Goal: Navigation & Orientation: Find specific page/section

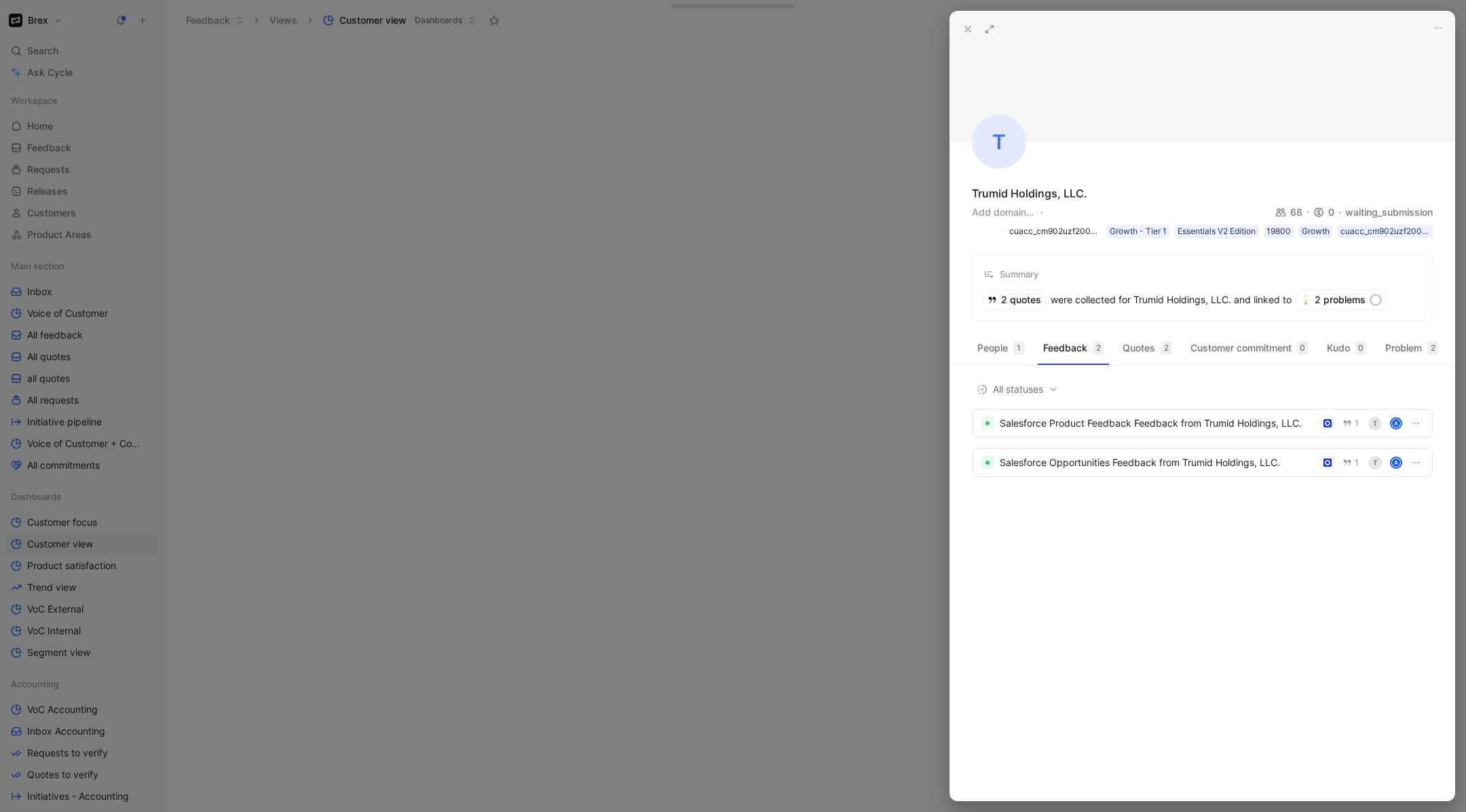
scroll to position [279, 0]
click at [597, 374] on div at bounding box center [733, 406] width 1466 height 812
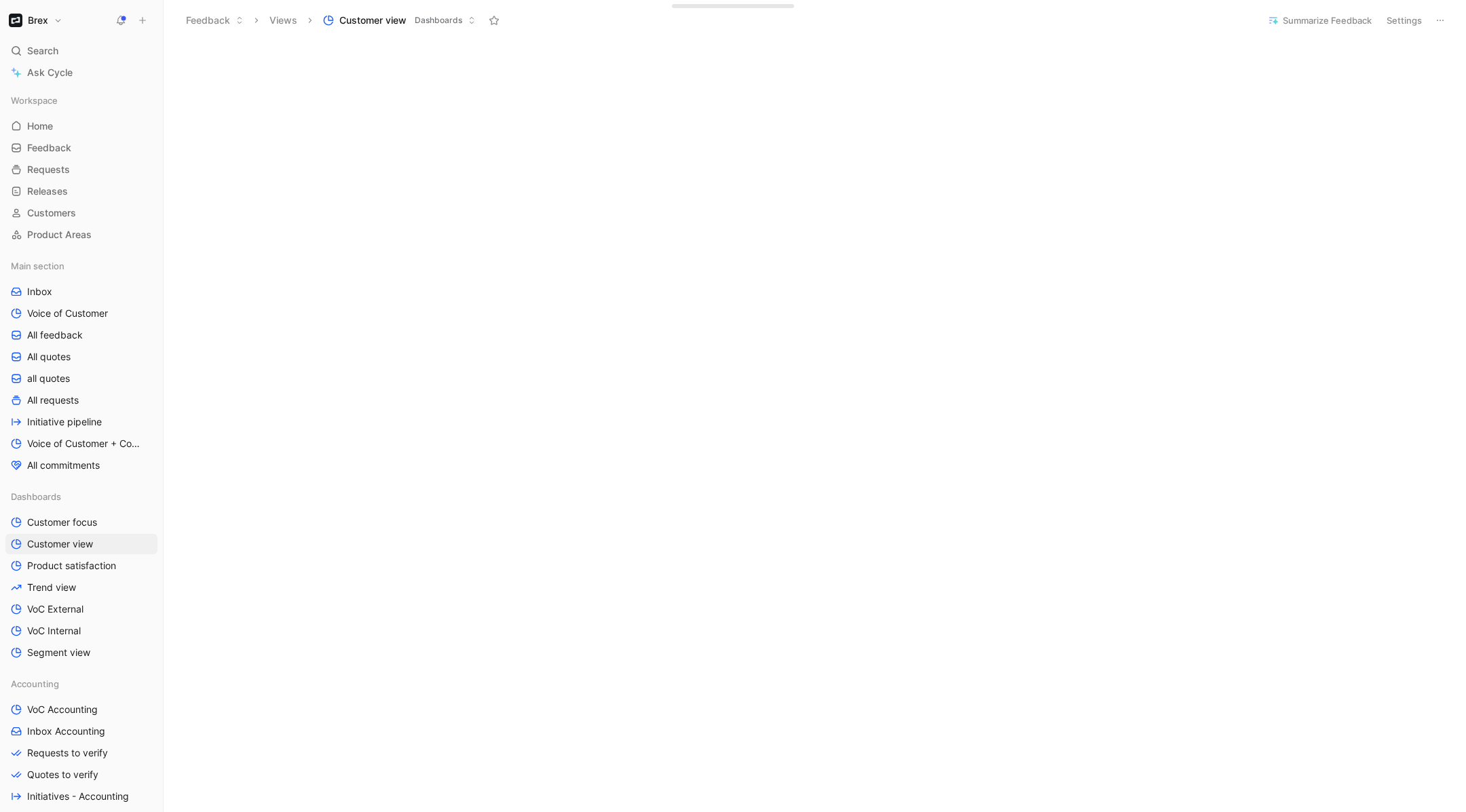
scroll to position [617, 0]
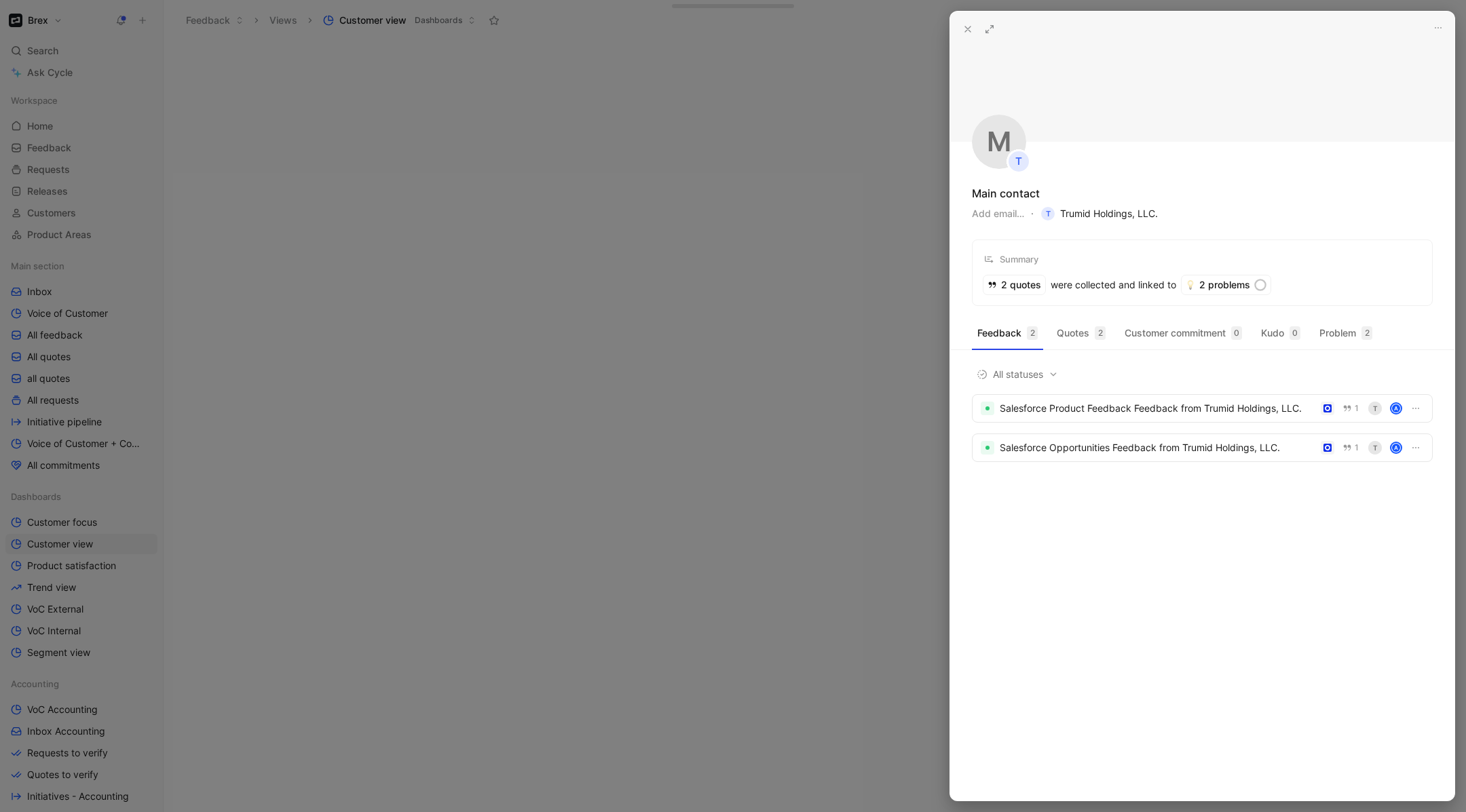
click at [1112, 220] on span "T Trumid Holdings, LLC." at bounding box center [1099, 214] width 117 height 17
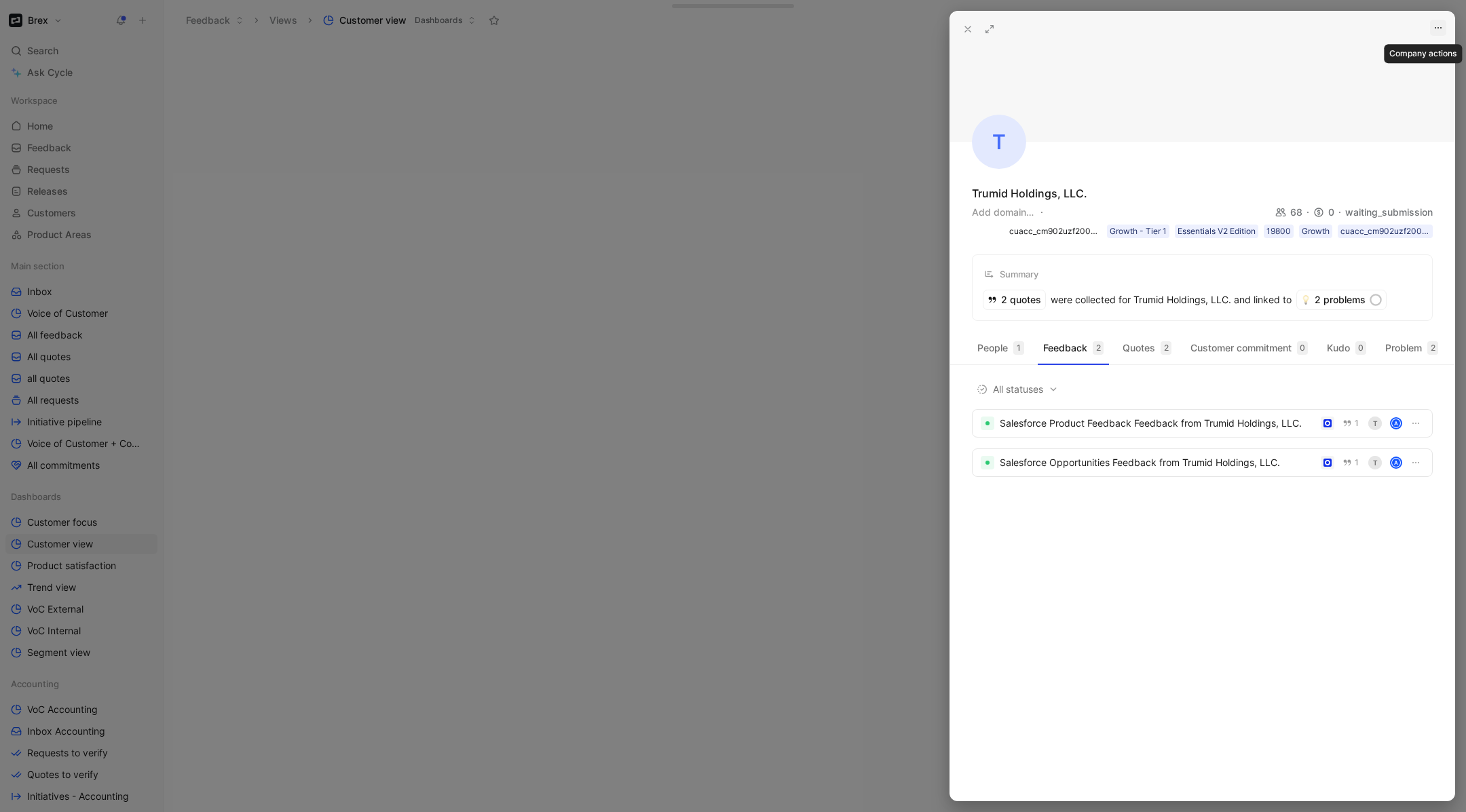
click at [1439, 28] on icon "button" at bounding box center [1437, 27] width 11 height 11
click at [1450, 30] on header at bounding box center [1201, 76] width 505 height 130
click at [1440, 30] on icon "button" at bounding box center [1437, 27] width 11 height 11
click at [1405, 73] on div "Delete" at bounding box center [1407, 77] width 63 height 17
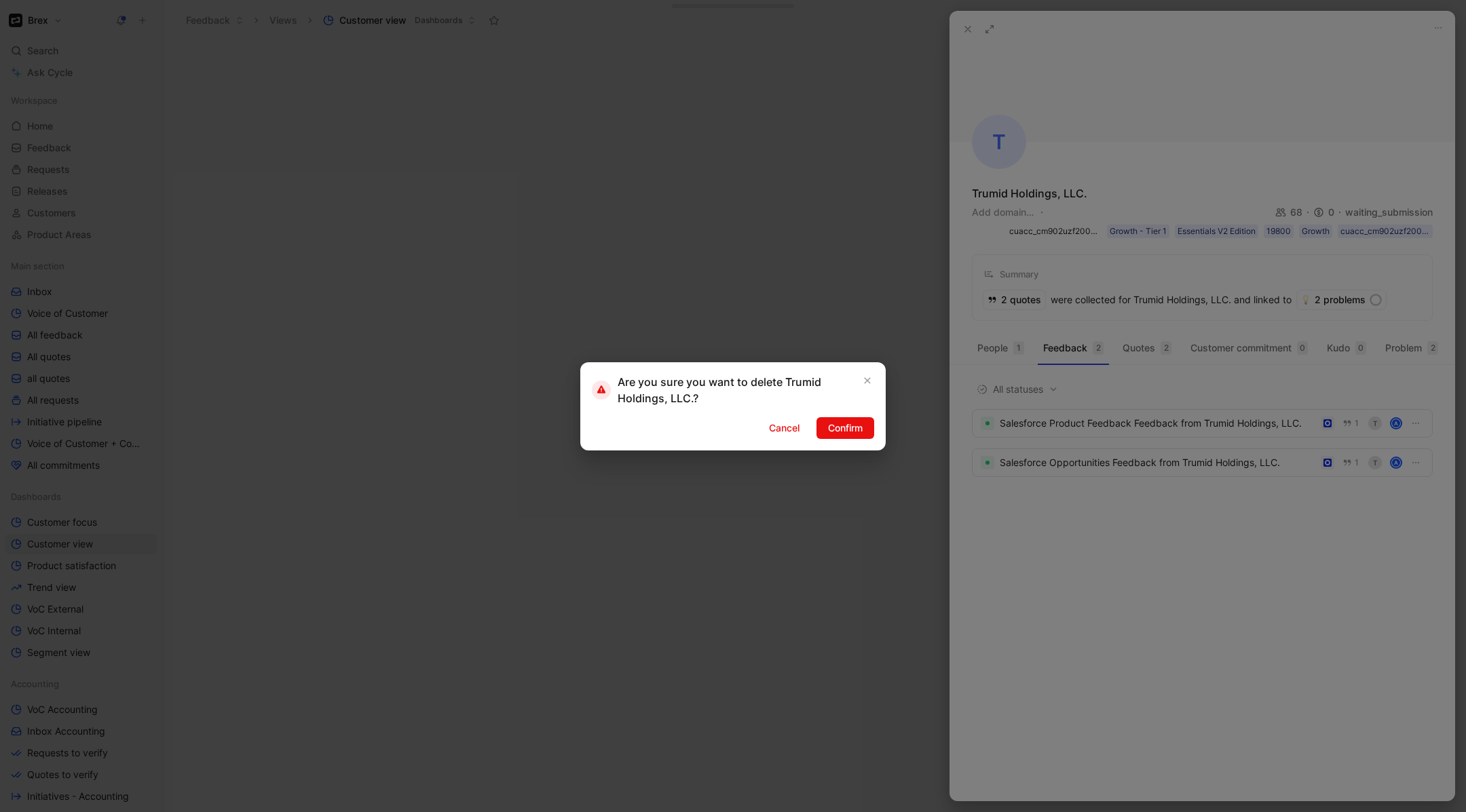
click at [1073, 135] on div at bounding box center [733, 406] width 1466 height 812
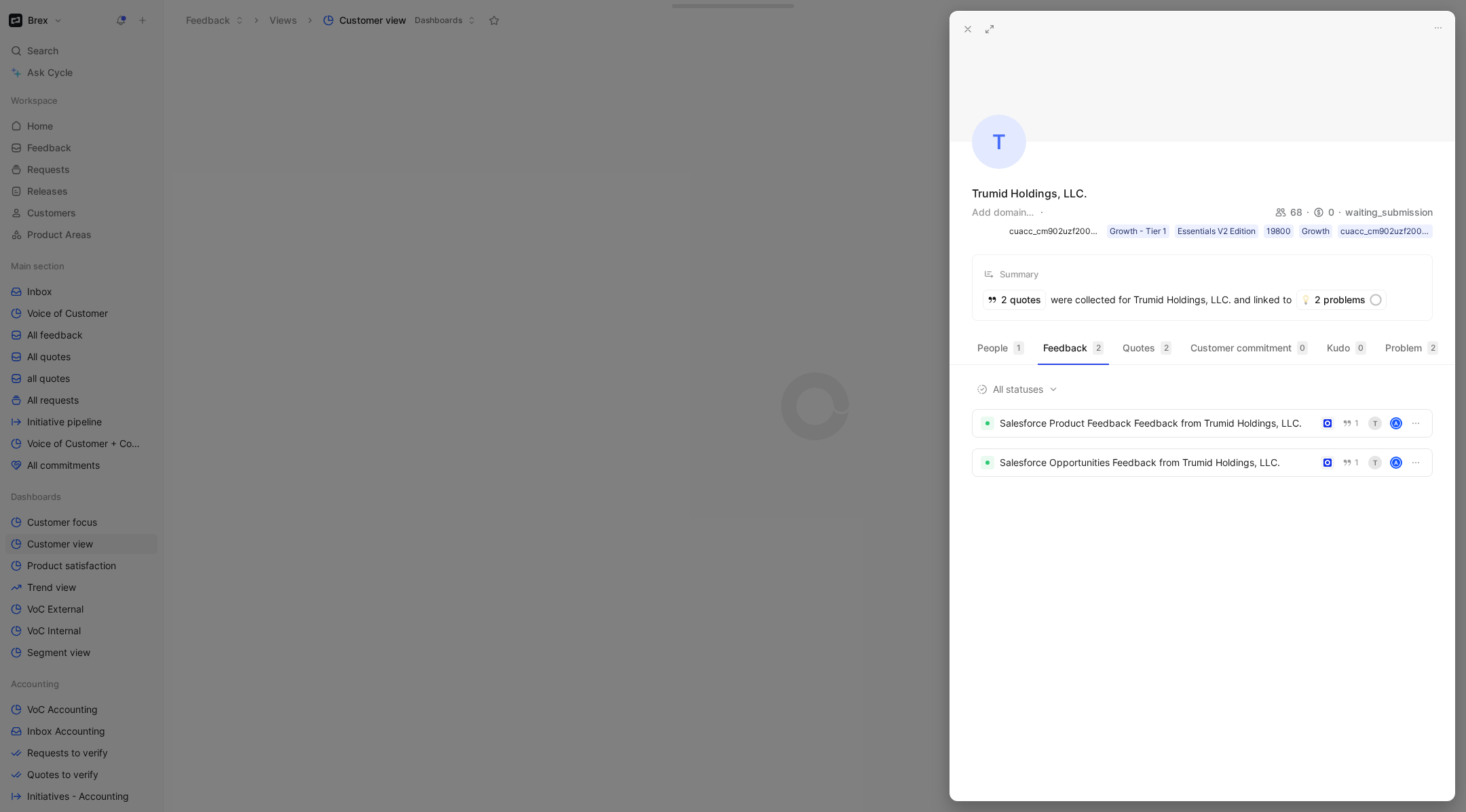
click at [1457, 20] on div at bounding box center [733, 406] width 1466 height 812
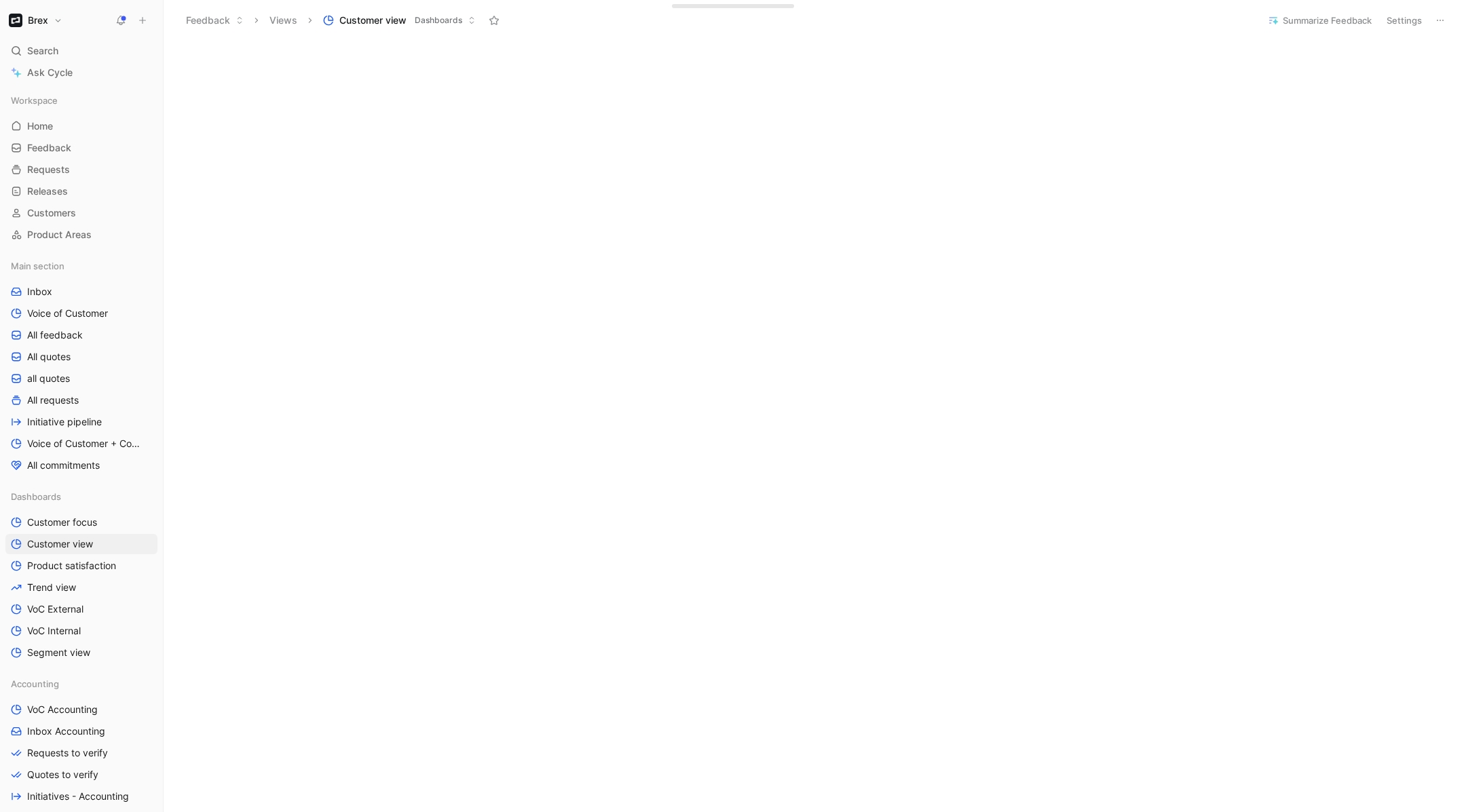
scroll to position [433, 0]
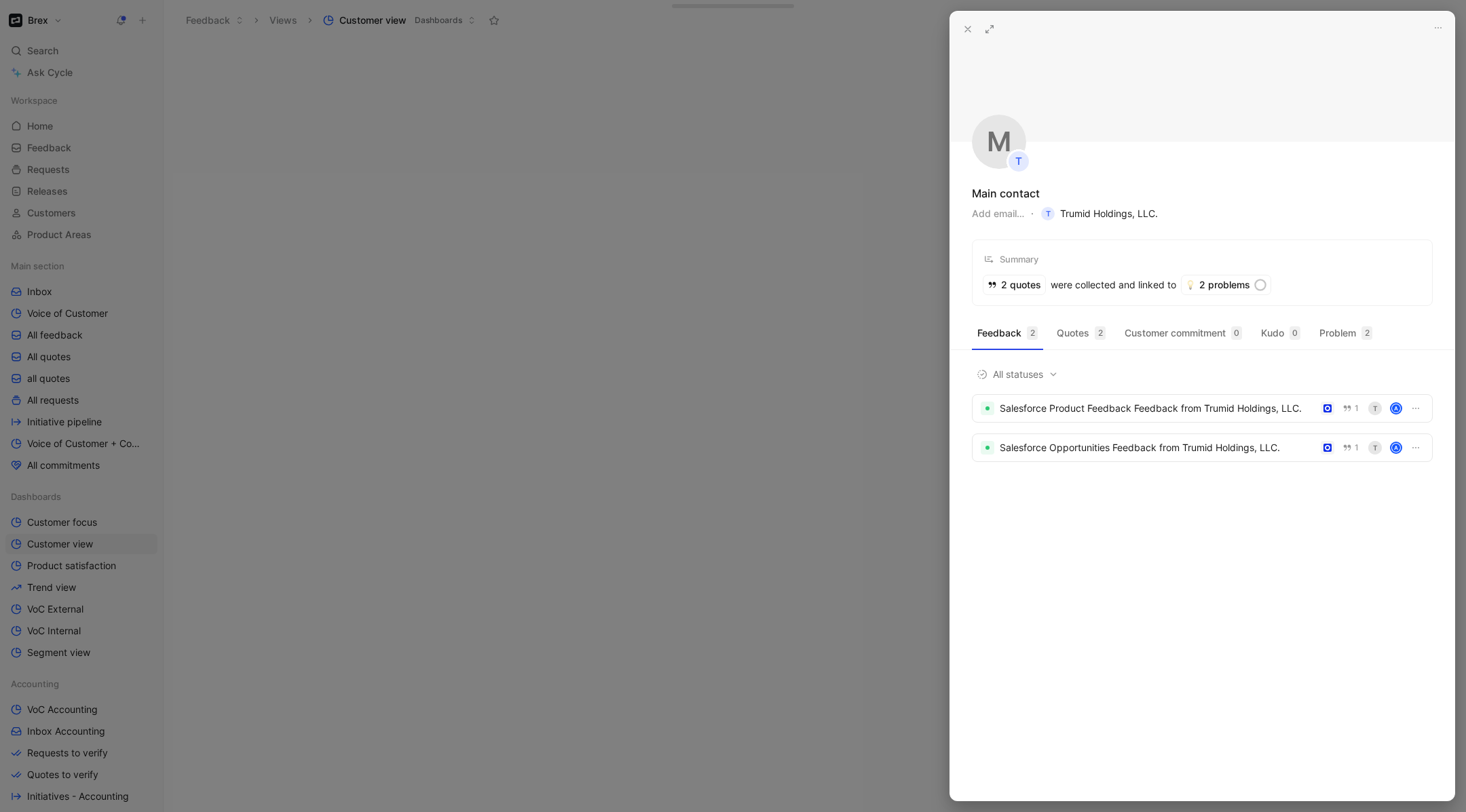
click at [1069, 217] on span "T Trumid Holdings, LLC." at bounding box center [1099, 214] width 117 height 17
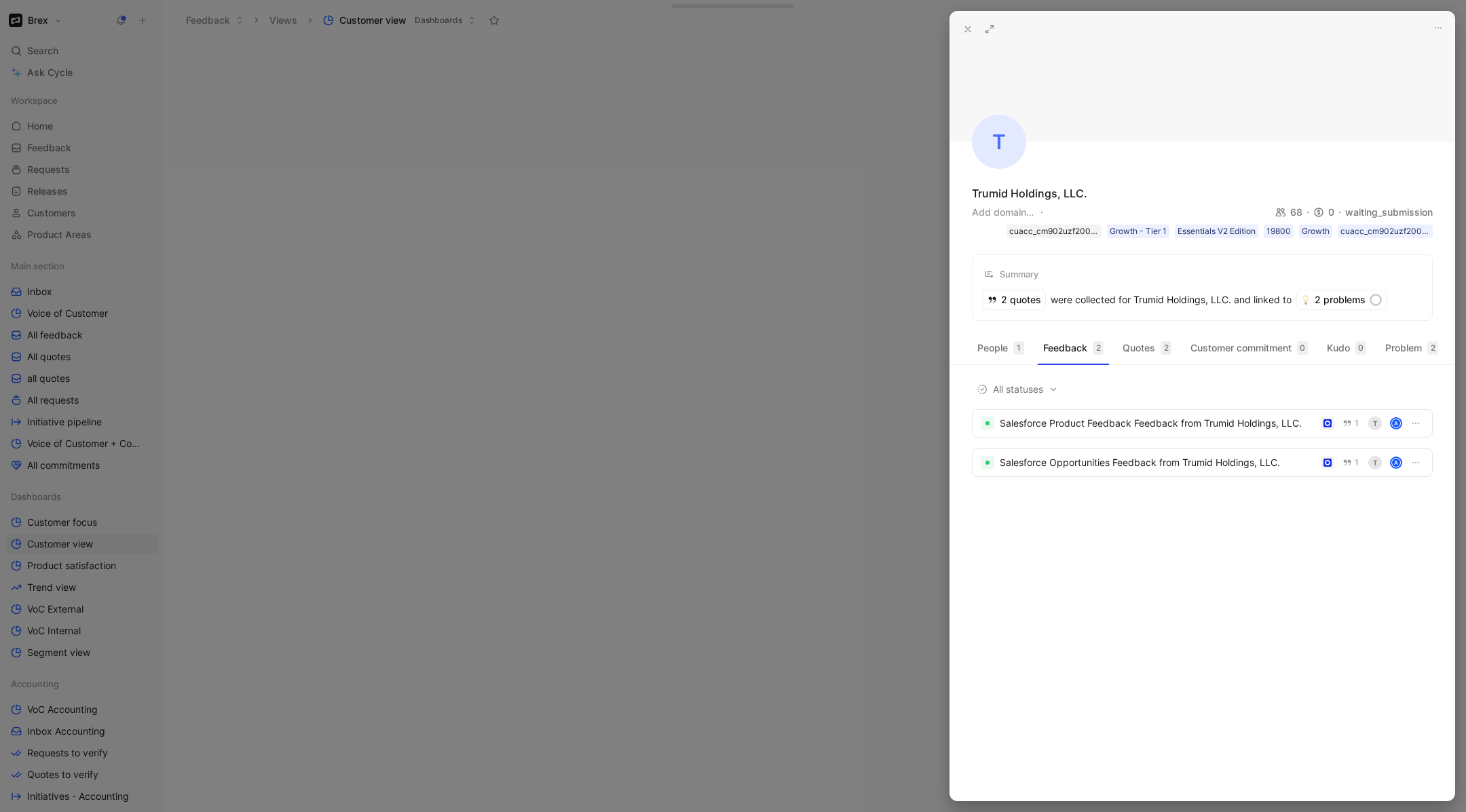
click at [1045, 234] on div "cuacc_cm902uzf2000l01ornkgz3rxy" at bounding box center [1054, 231] width 90 height 14
click at [1443, 28] on icon "button" at bounding box center [1437, 27] width 11 height 11
click at [1406, 79] on div "Delete" at bounding box center [1407, 77] width 63 height 17
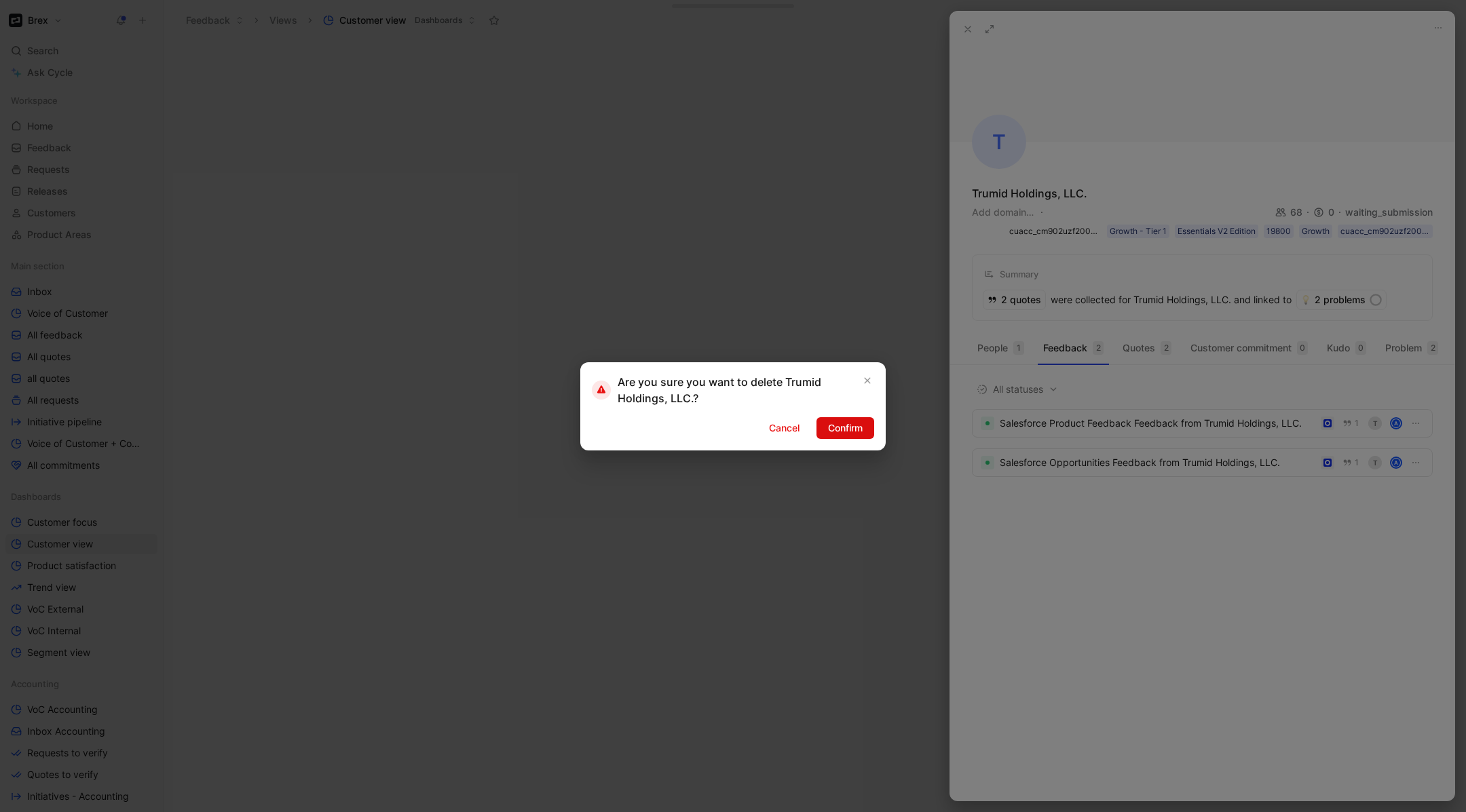
click at [851, 426] on span "Confirm" at bounding box center [844, 427] width 34 height 17
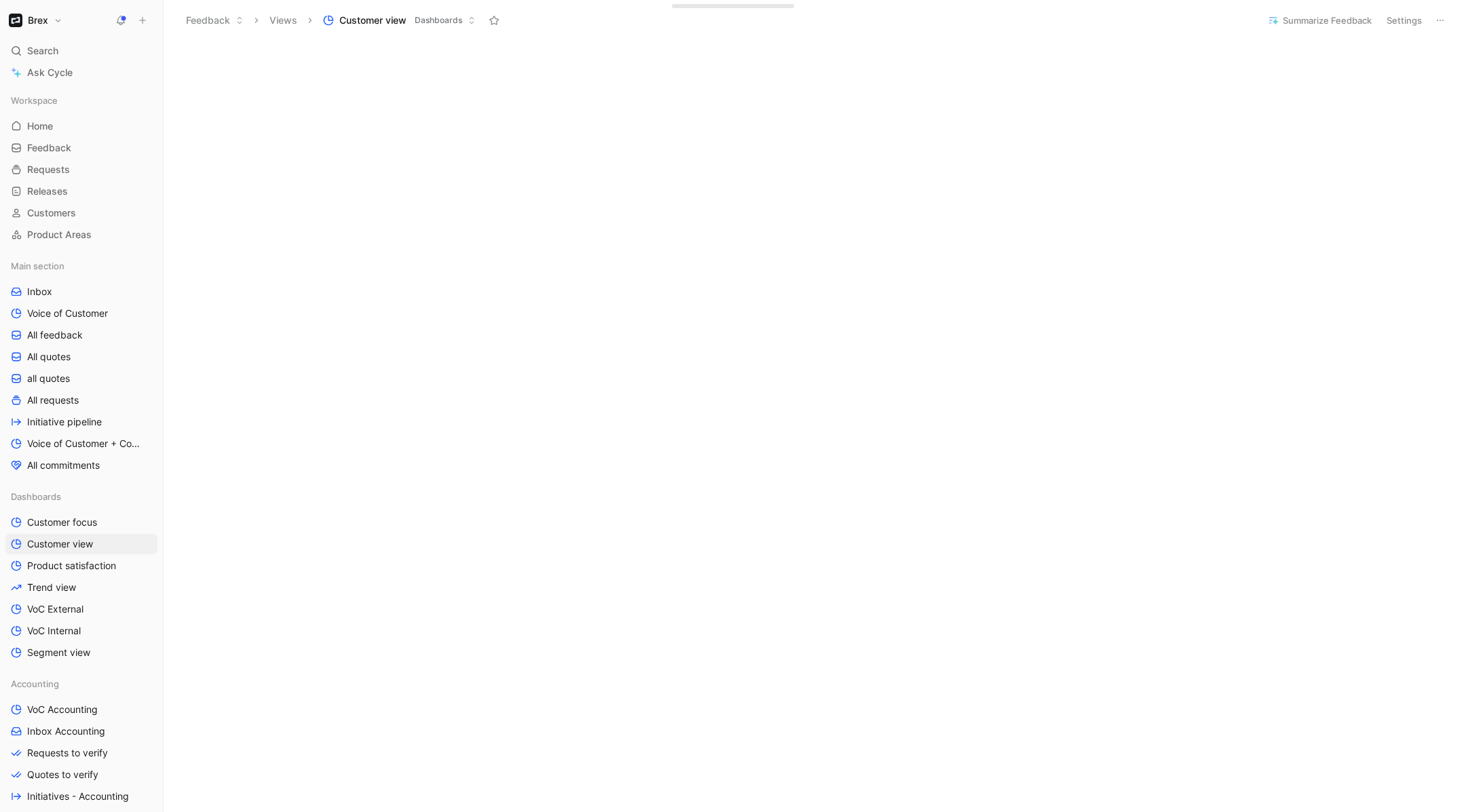
scroll to position [429, 0]
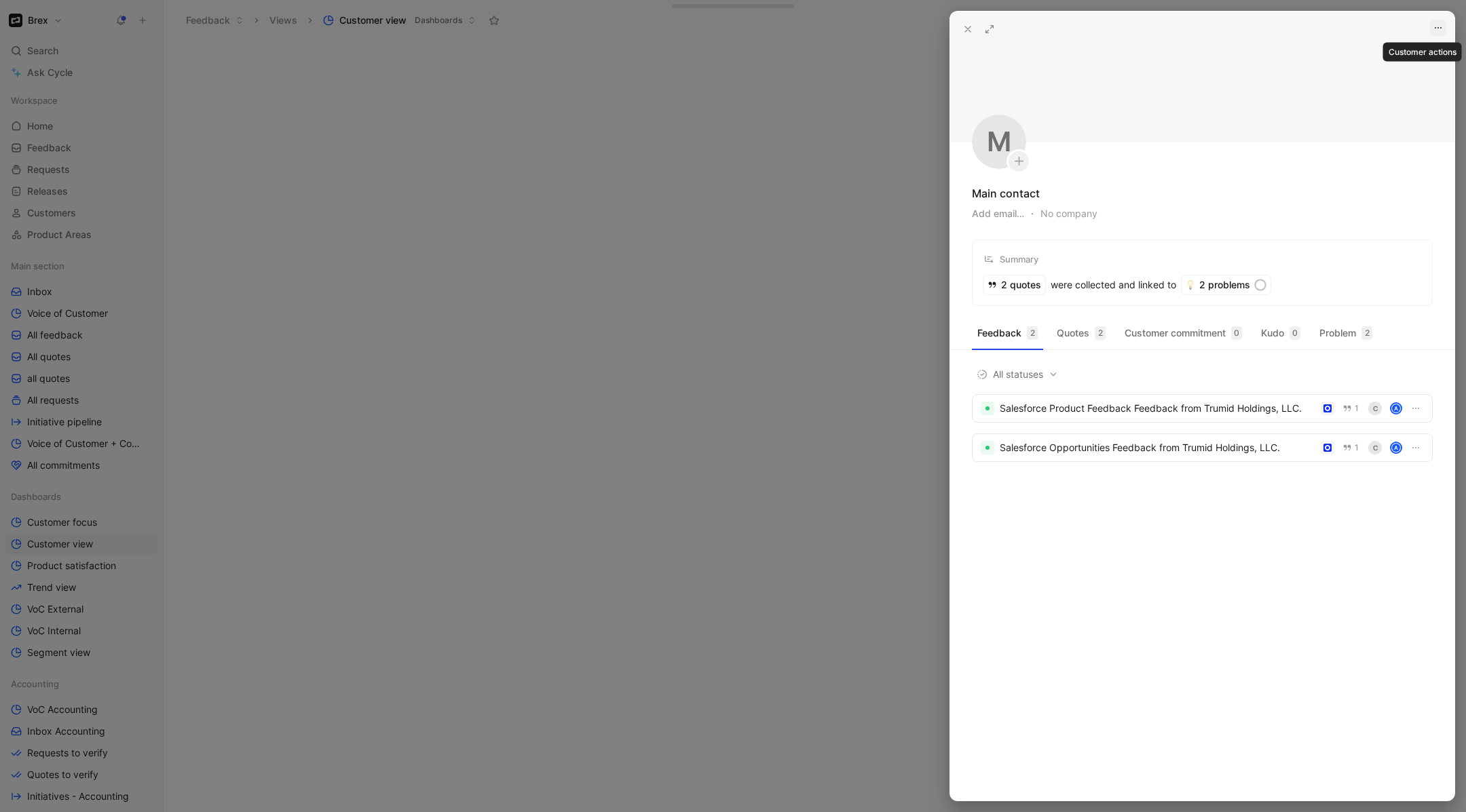
click at [1442, 26] on icon "button" at bounding box center [1437, 27] width 11 height 11
click at [1390, 77] on span "Delete" at bounding box center [1390, 77] width 28 height 12
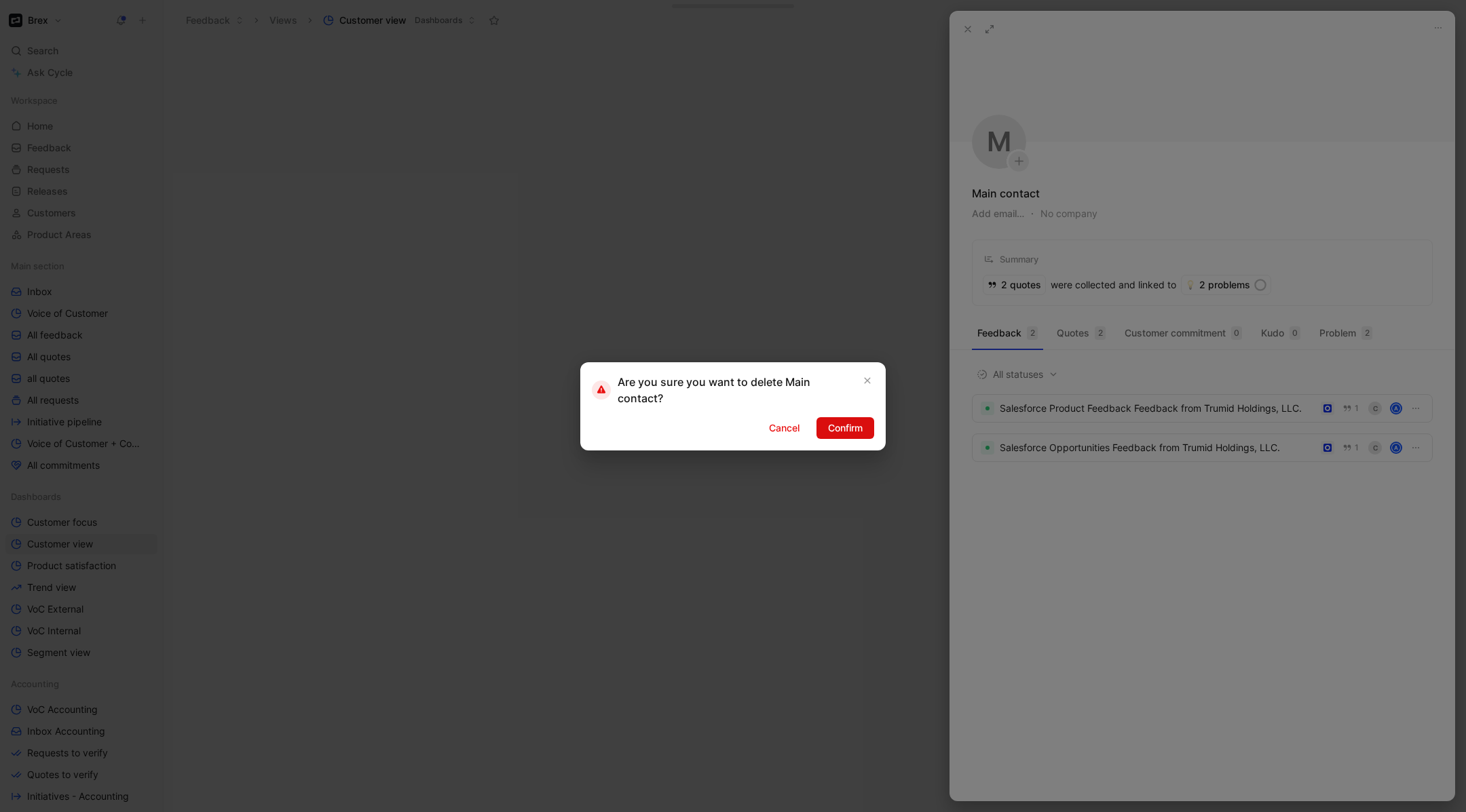
click at [840, 423] on span "Confirm" at bounding box center [844, 427] width 34 height 17
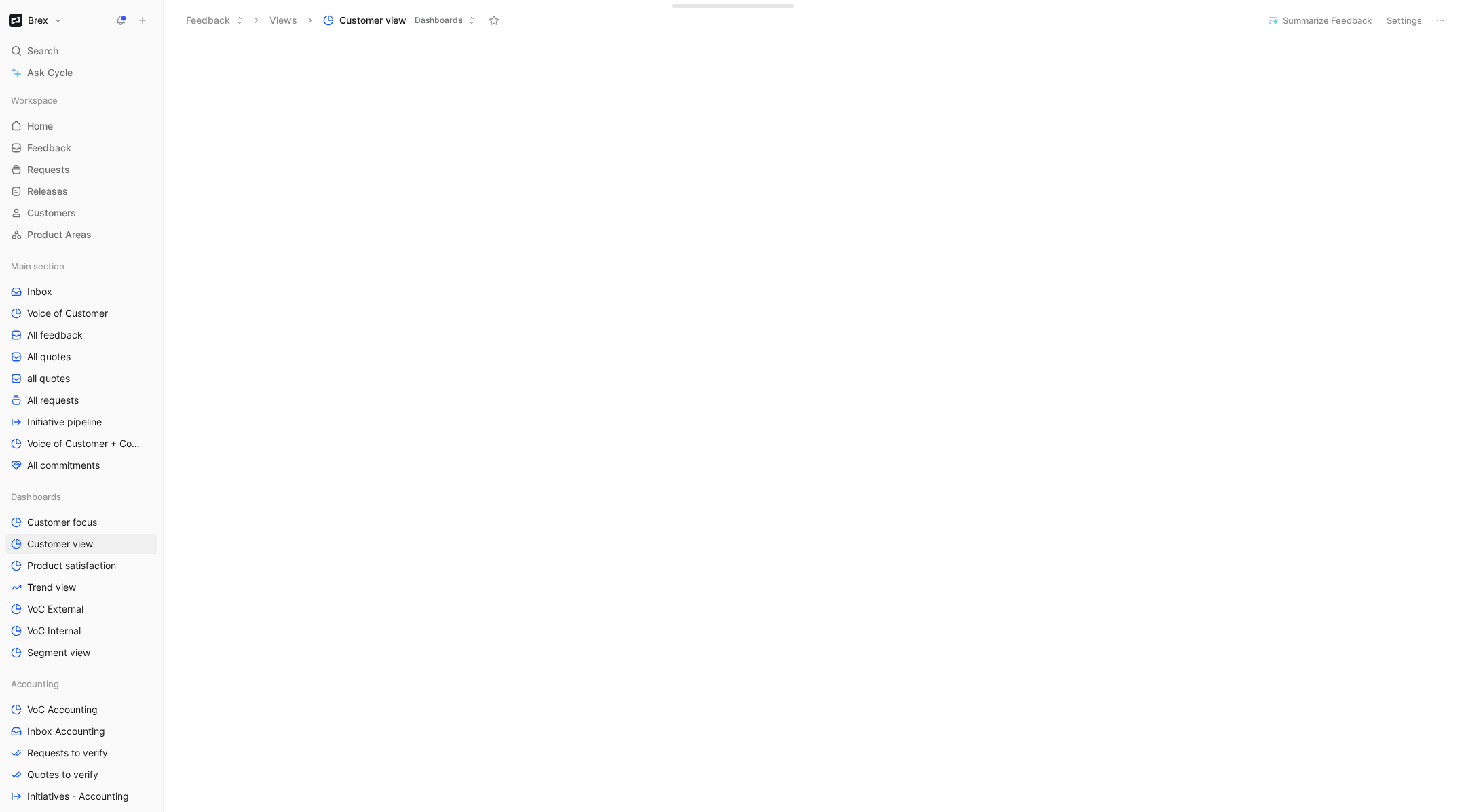
scroll to position [278, 0]
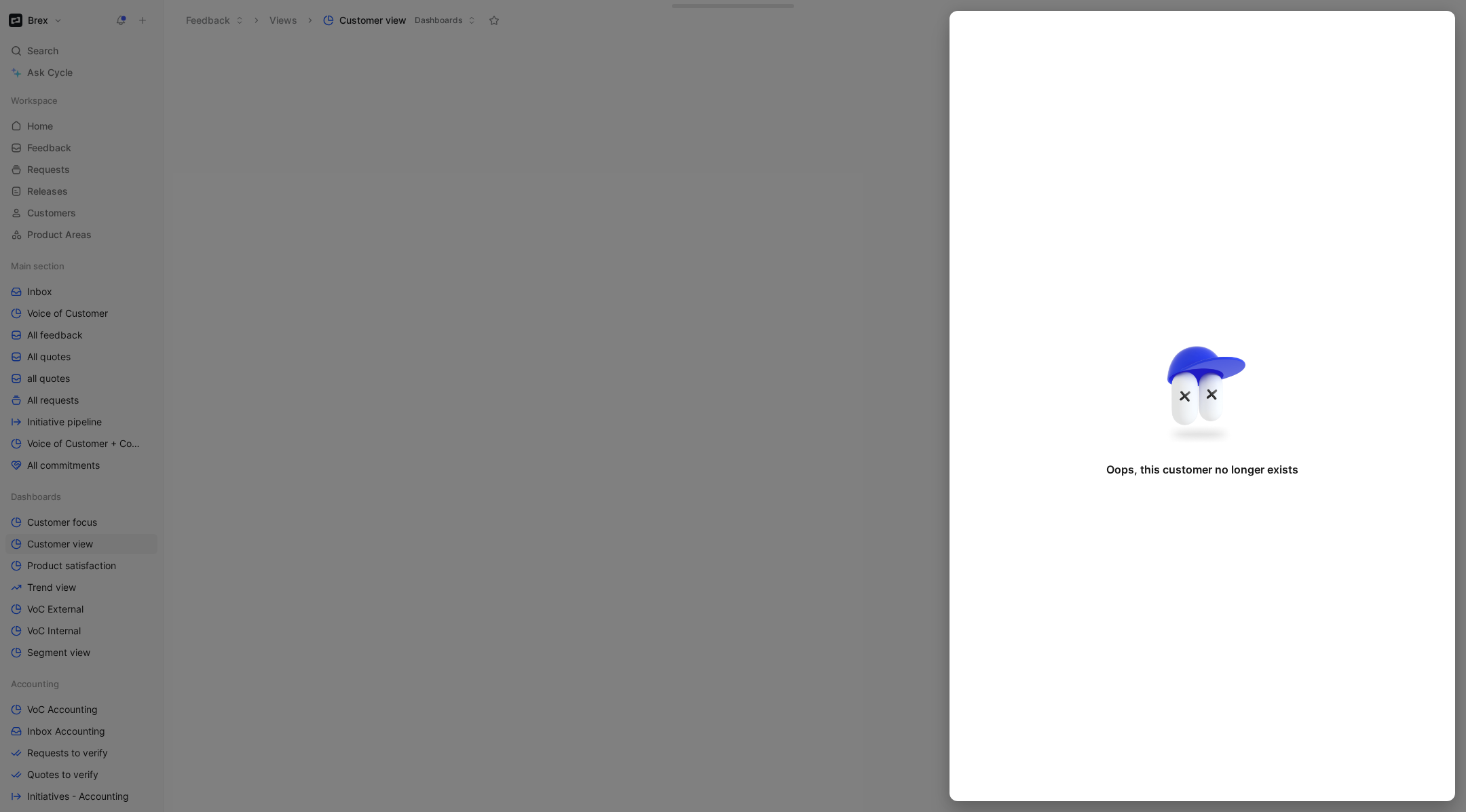
click at [402, 388] on div at bounding box center [733, 406] width 1466 height 812
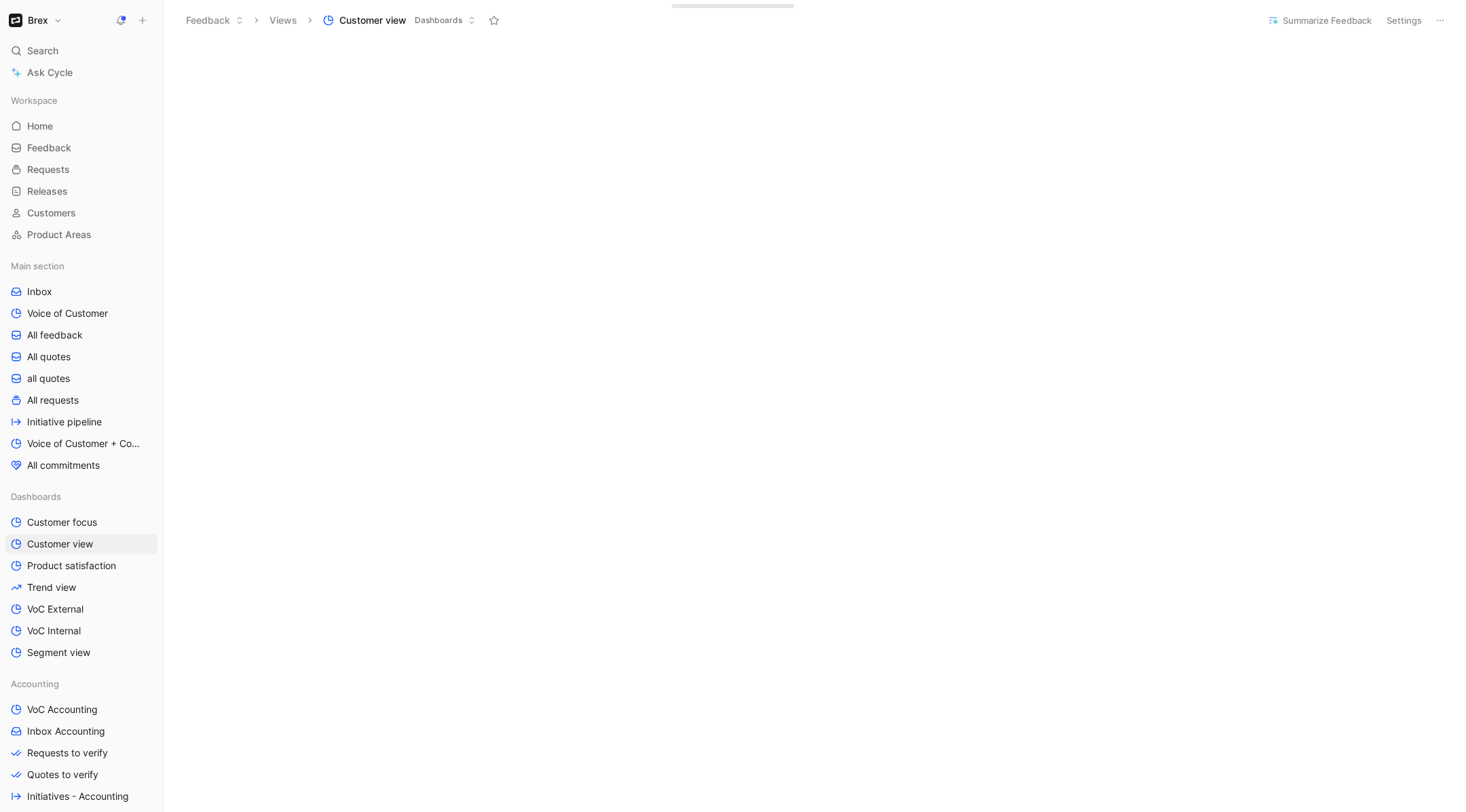
click at [1434, 17] on button at bounding box center [1439, 20] width 19 height 19
click at [1401, 54] on button "Edit dashboard" at bounding box center [1416, 50] width 75 height 19
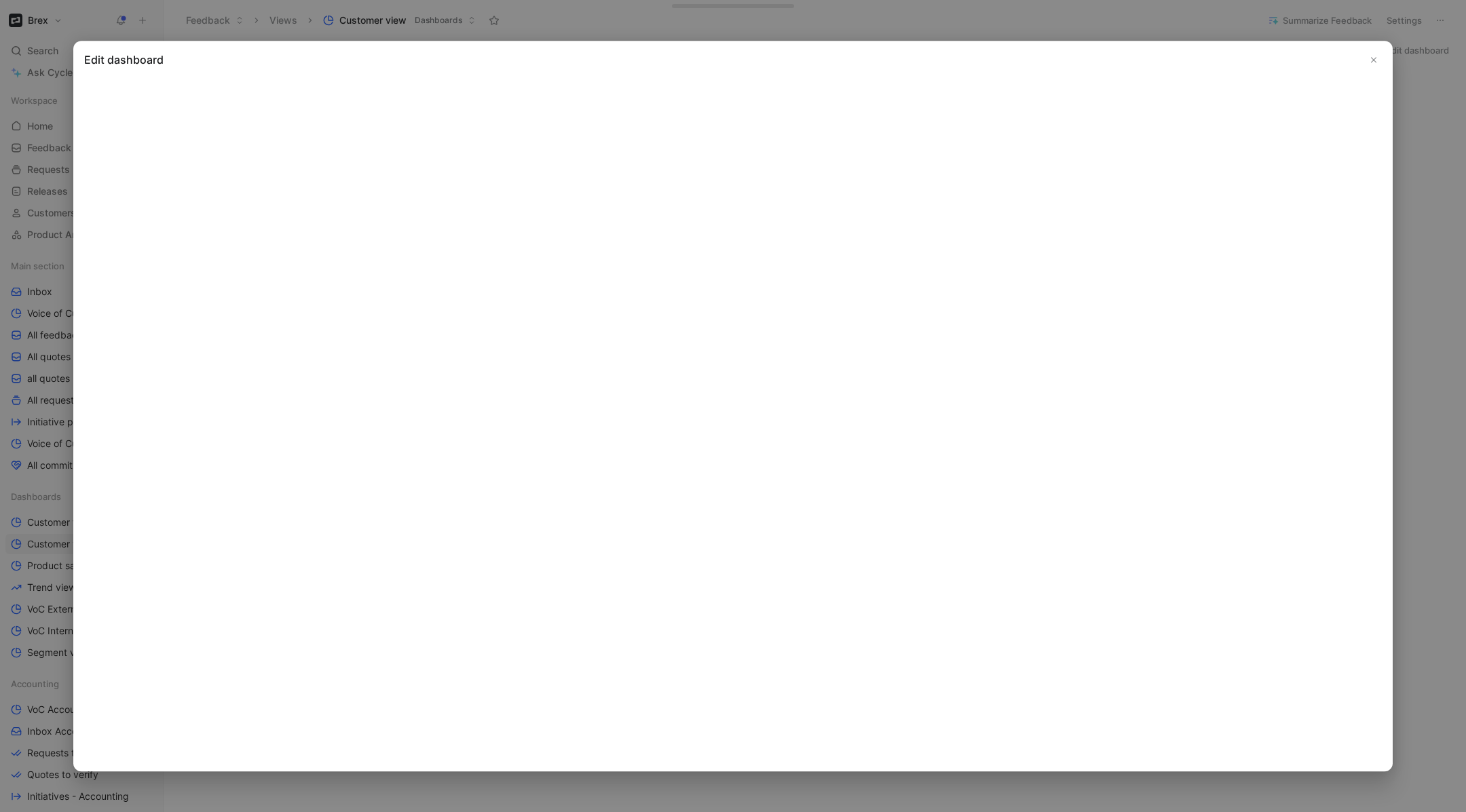
click at [1376, 61] on icon "Close" at bounding box center [1373, 60] width 10 height 10
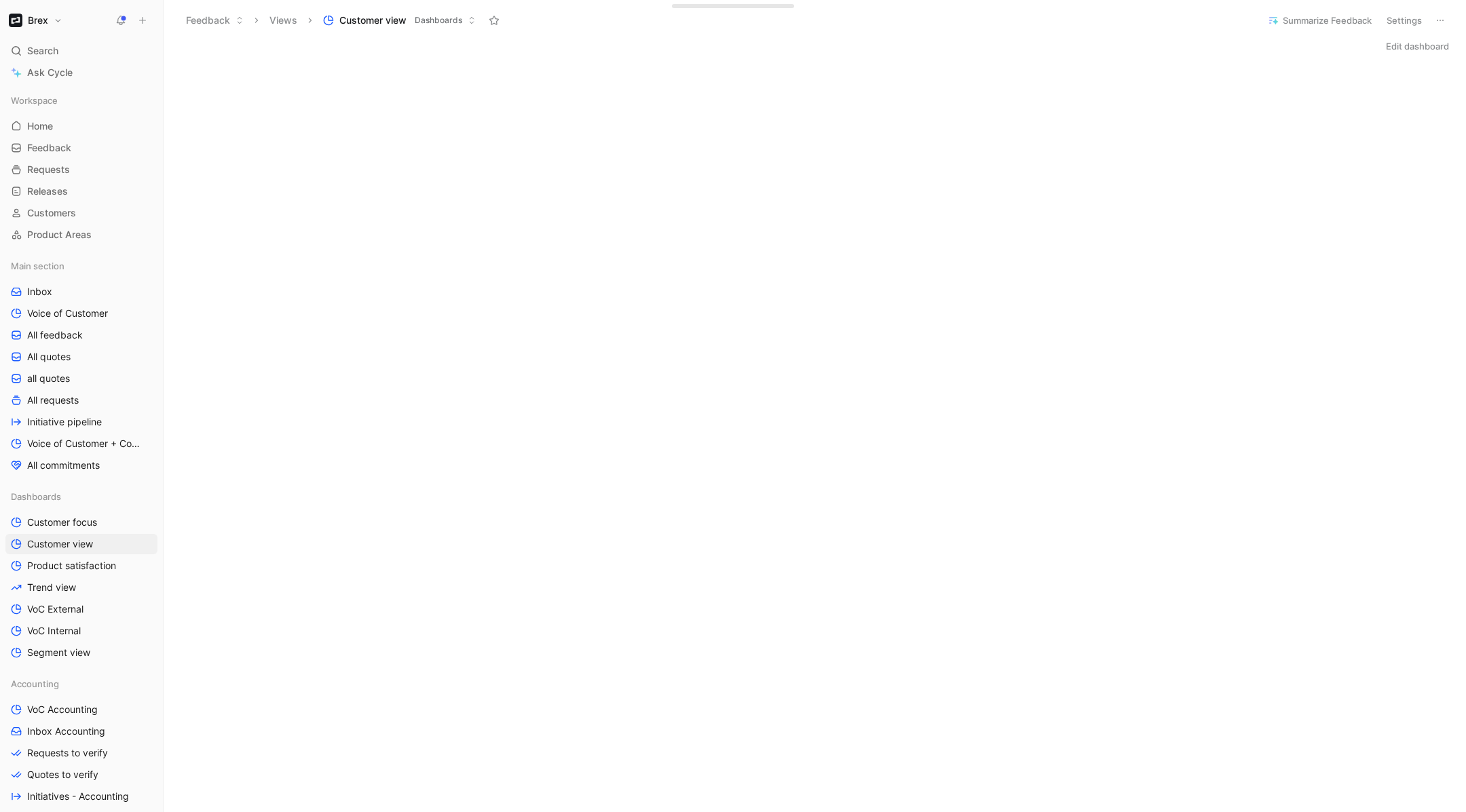
scroll to position [6, 0]
click at [72, 326] on link "All feedback" at bounding box center [82, 335] width 152 height 20
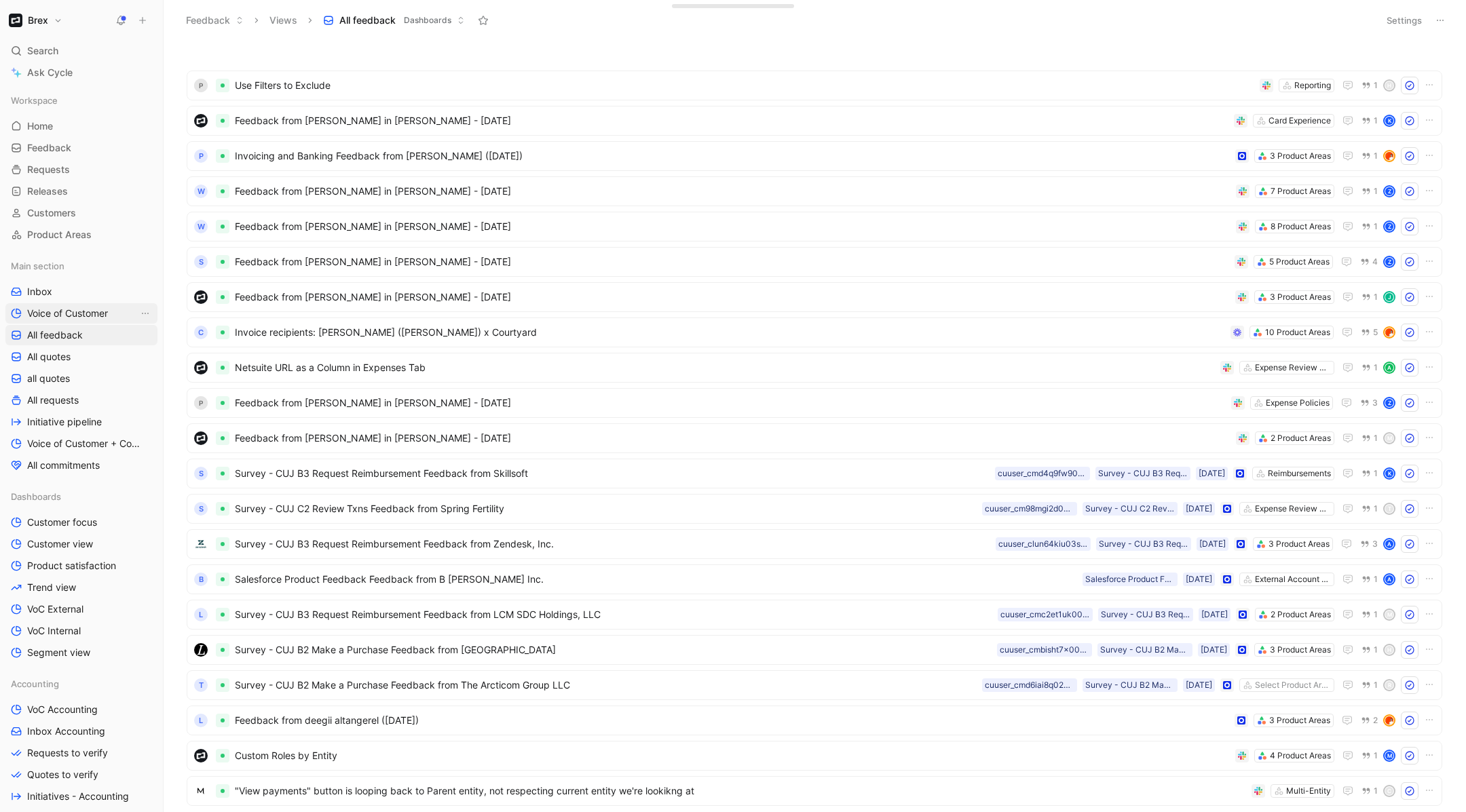
click at [85, 306] on span "Voice of Customer" at bounding box center [67, 313] width 81 height 14
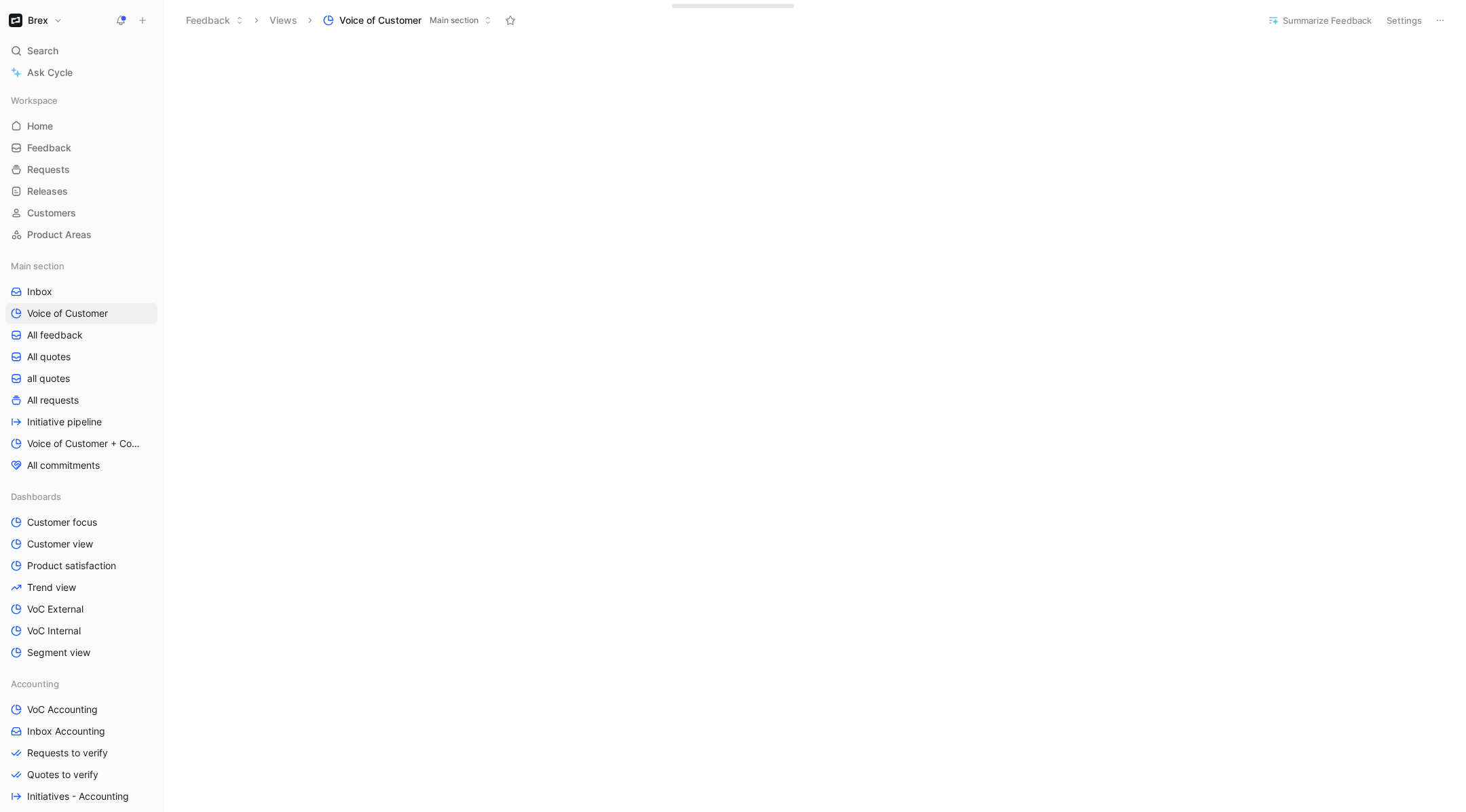
scroll to position [422, 0]
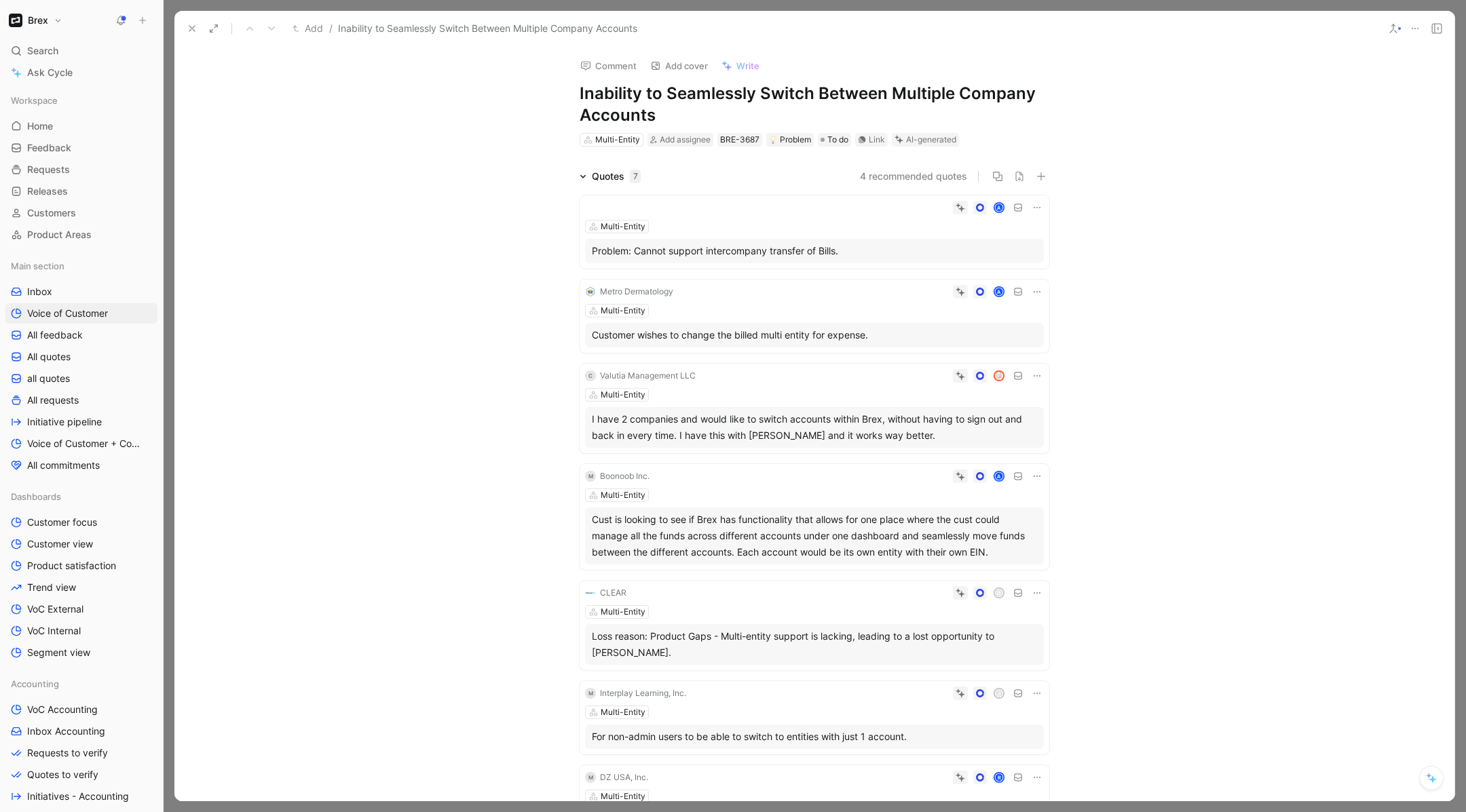
click at [193, 25] on use at bounding box center [192, 28] width 6 height 6
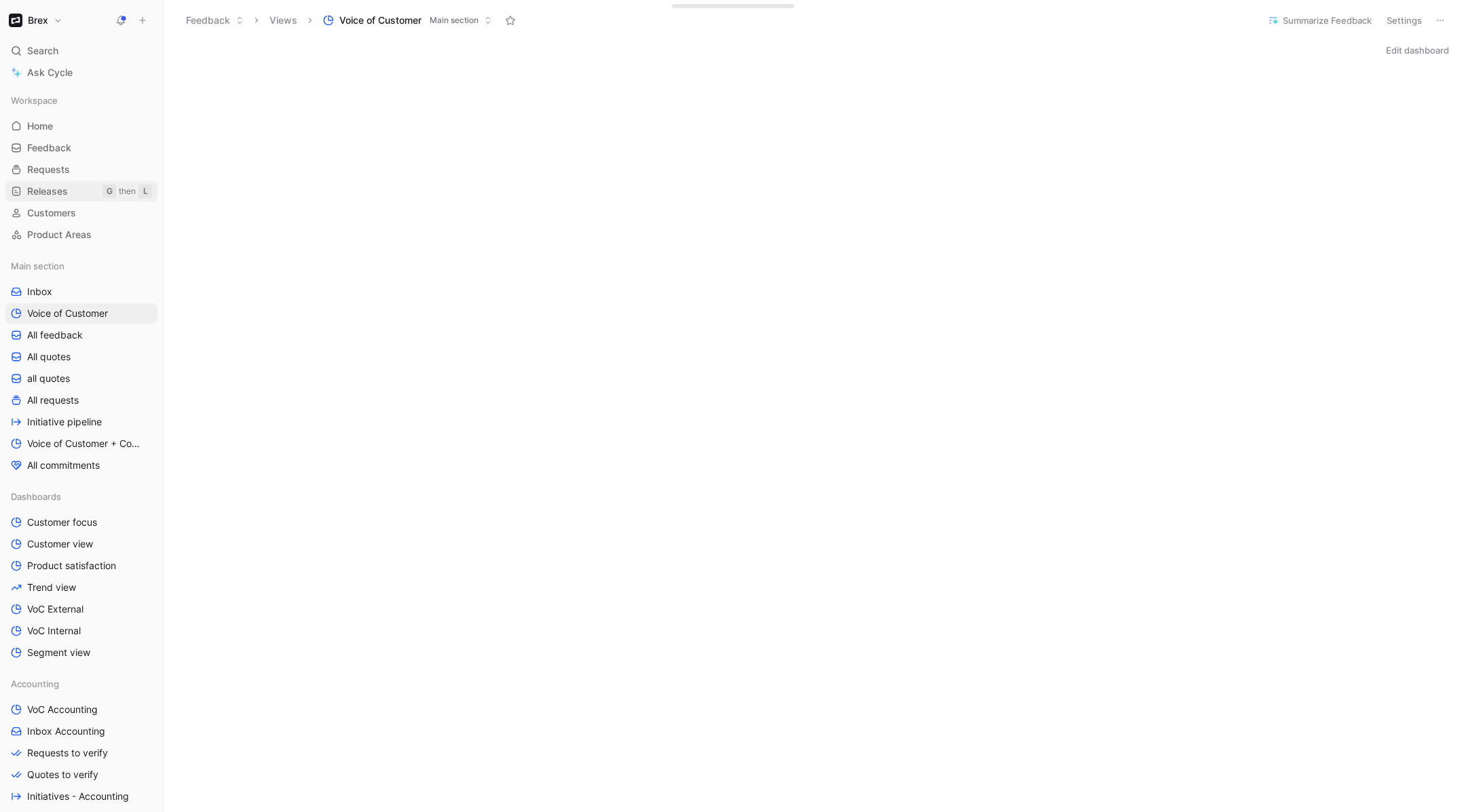
click at [65, 188] on span "Releases" at bounding box center [48, 191] width 41 height 14
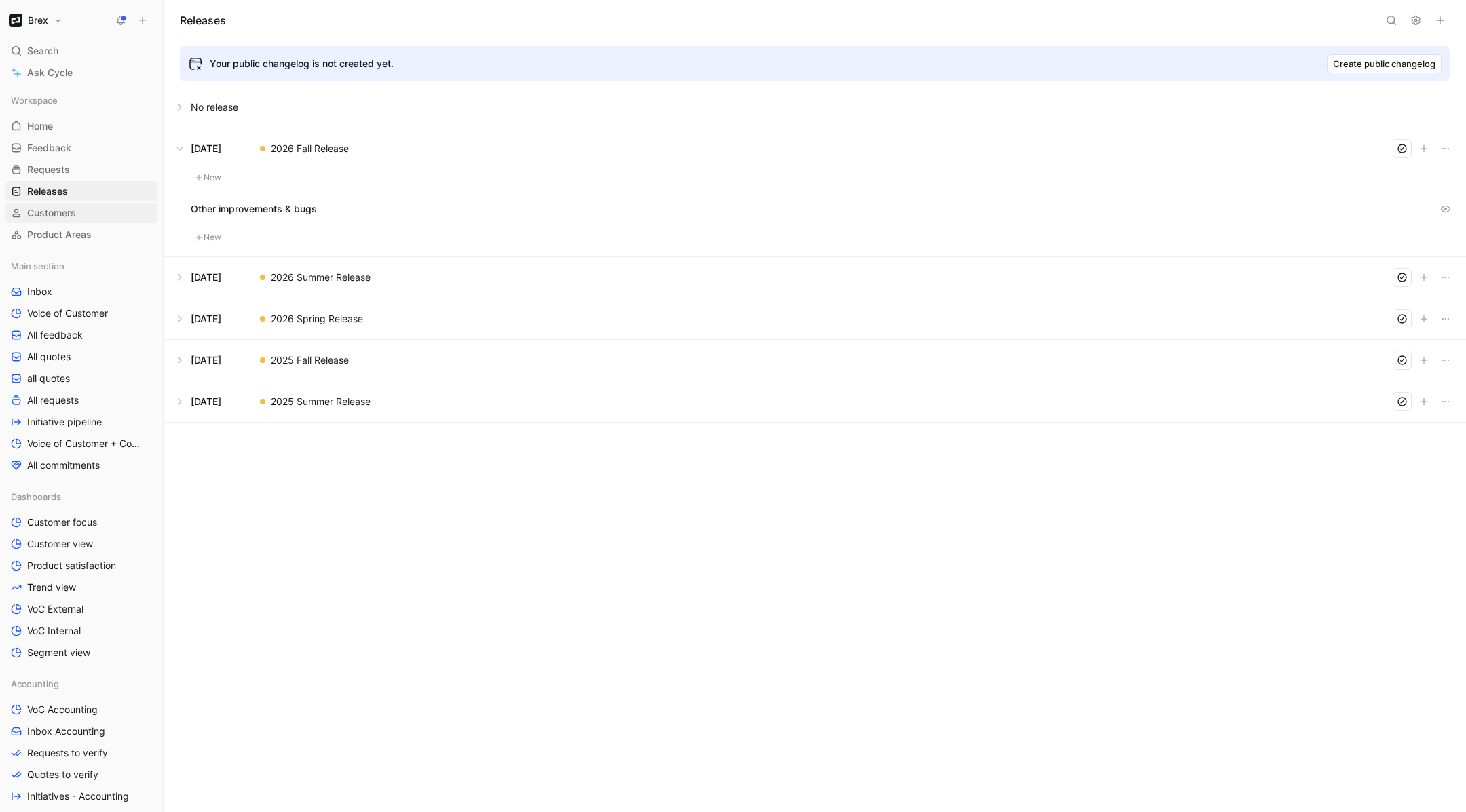
click at [74, 216] on span "Customers" at bounding box center [52, 213] width 49 height 14
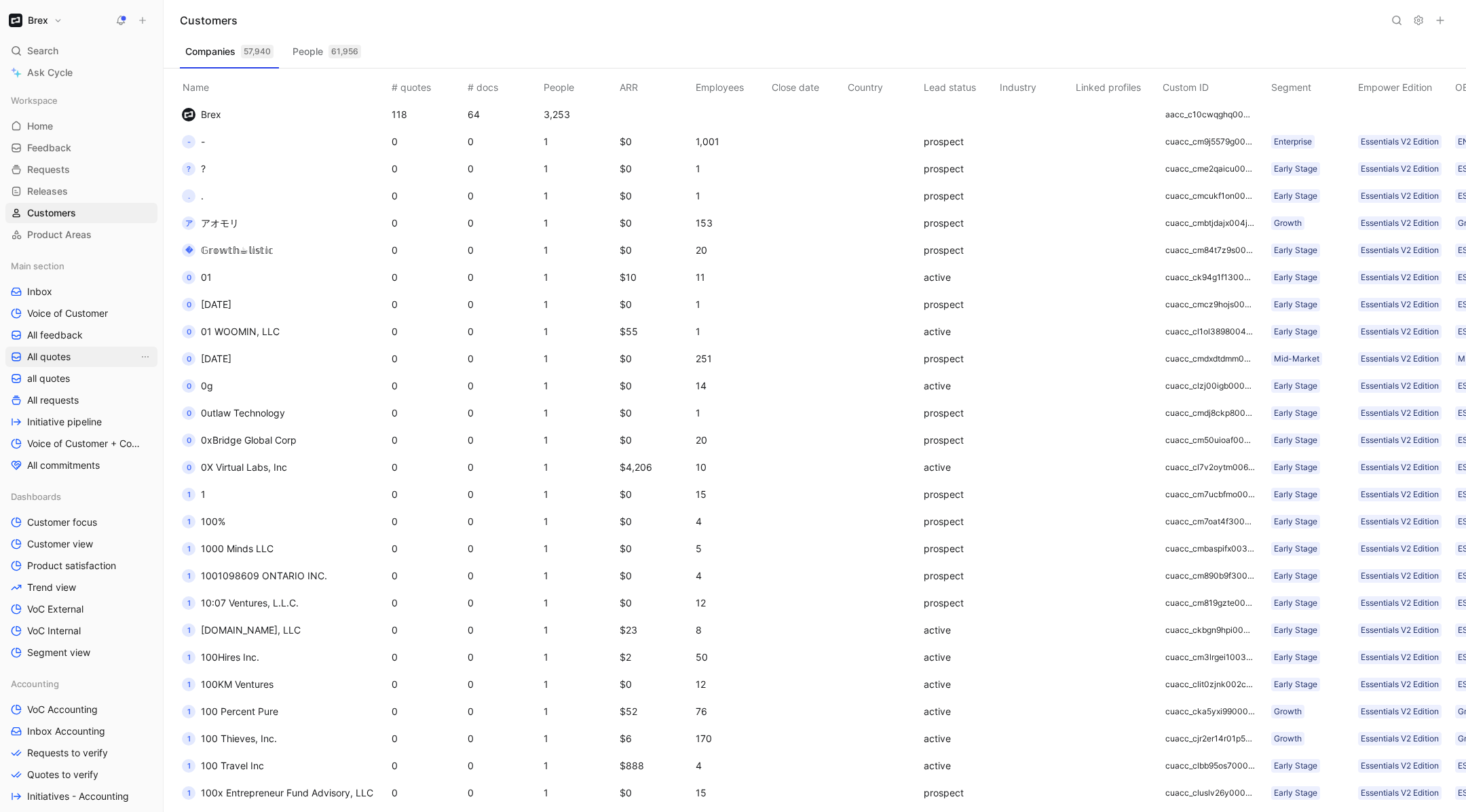
click at [57, 351] on span "All quotes" at bounding box center [49, 357] width 43 height 14
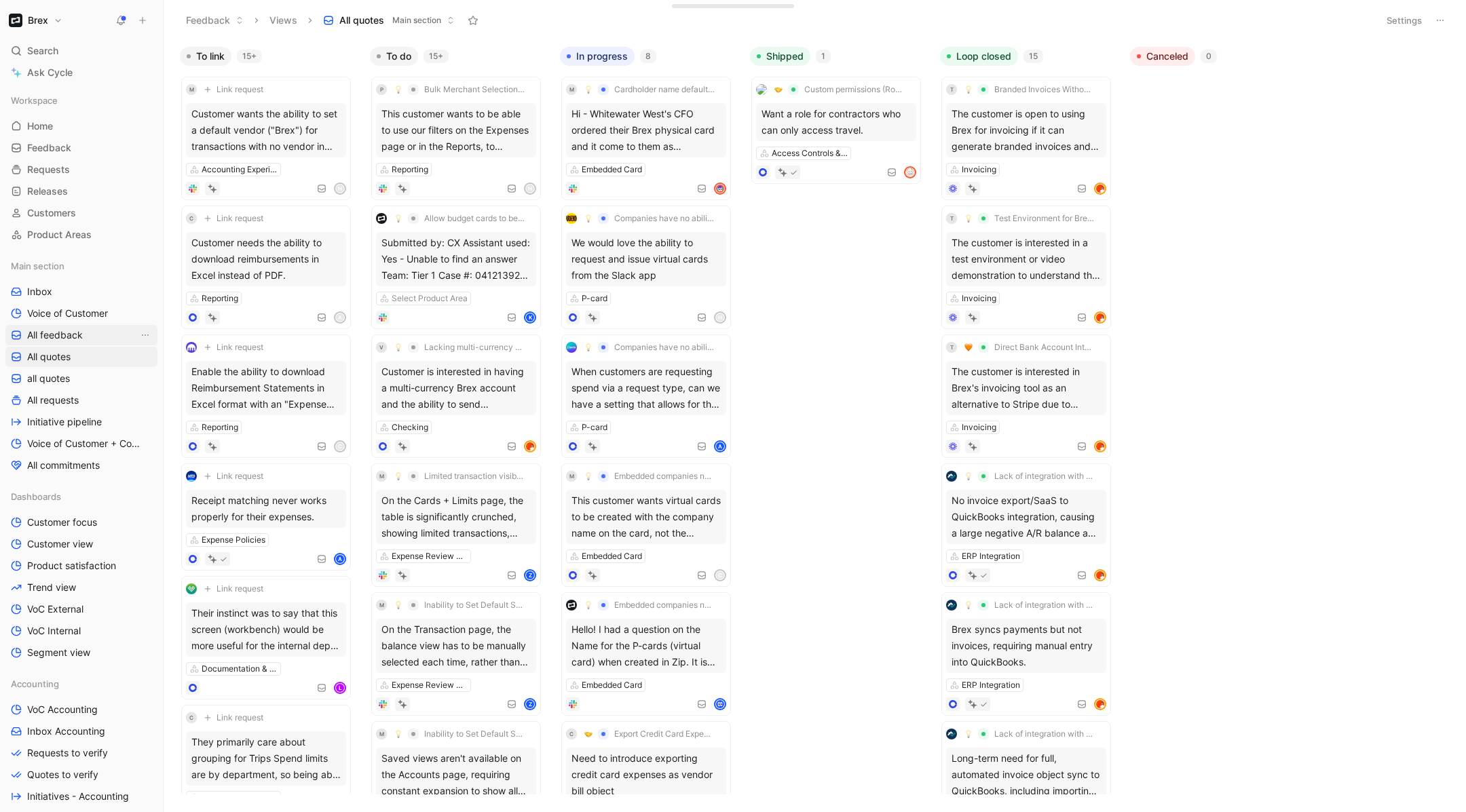
click at [57, 333] on span "All feedback" at bounding box center [55, 335] width 56 height 14
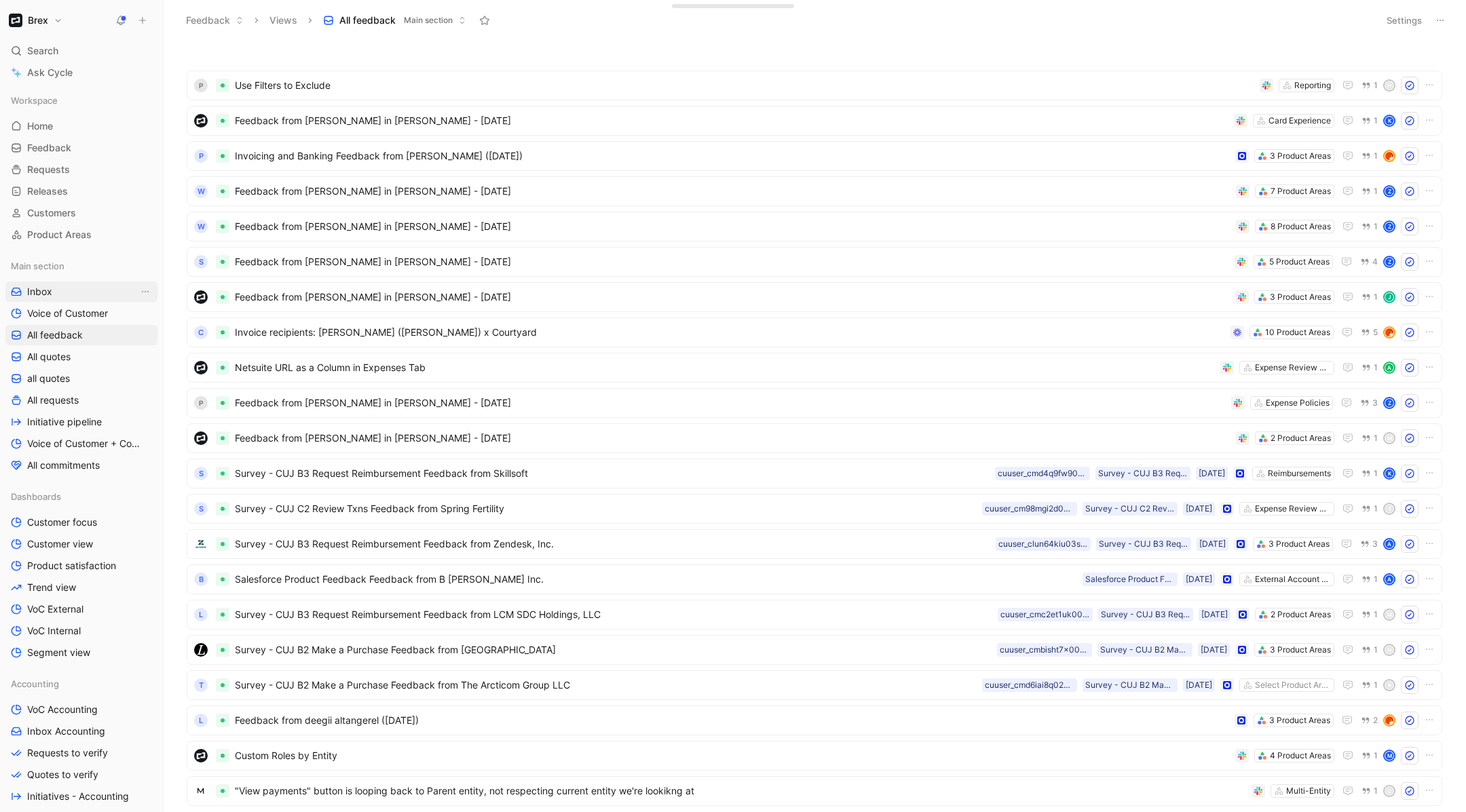
click at [75, 299] on link "Inbox" at bounding box center [82, 291] width 152 height 20
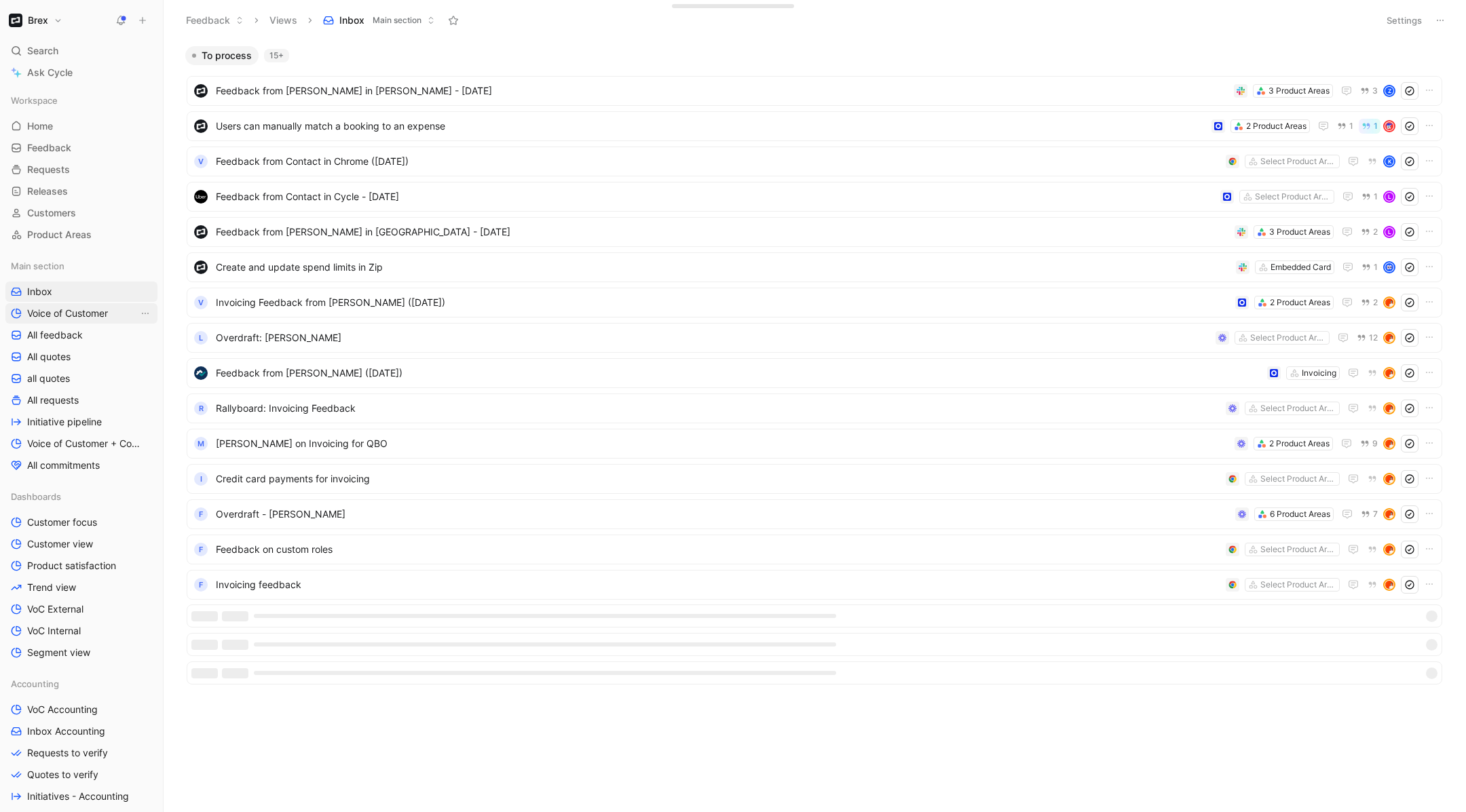
click at [77, 315] on span "Voice of Customer" at bounding box center [67, 313] width 81 height 14
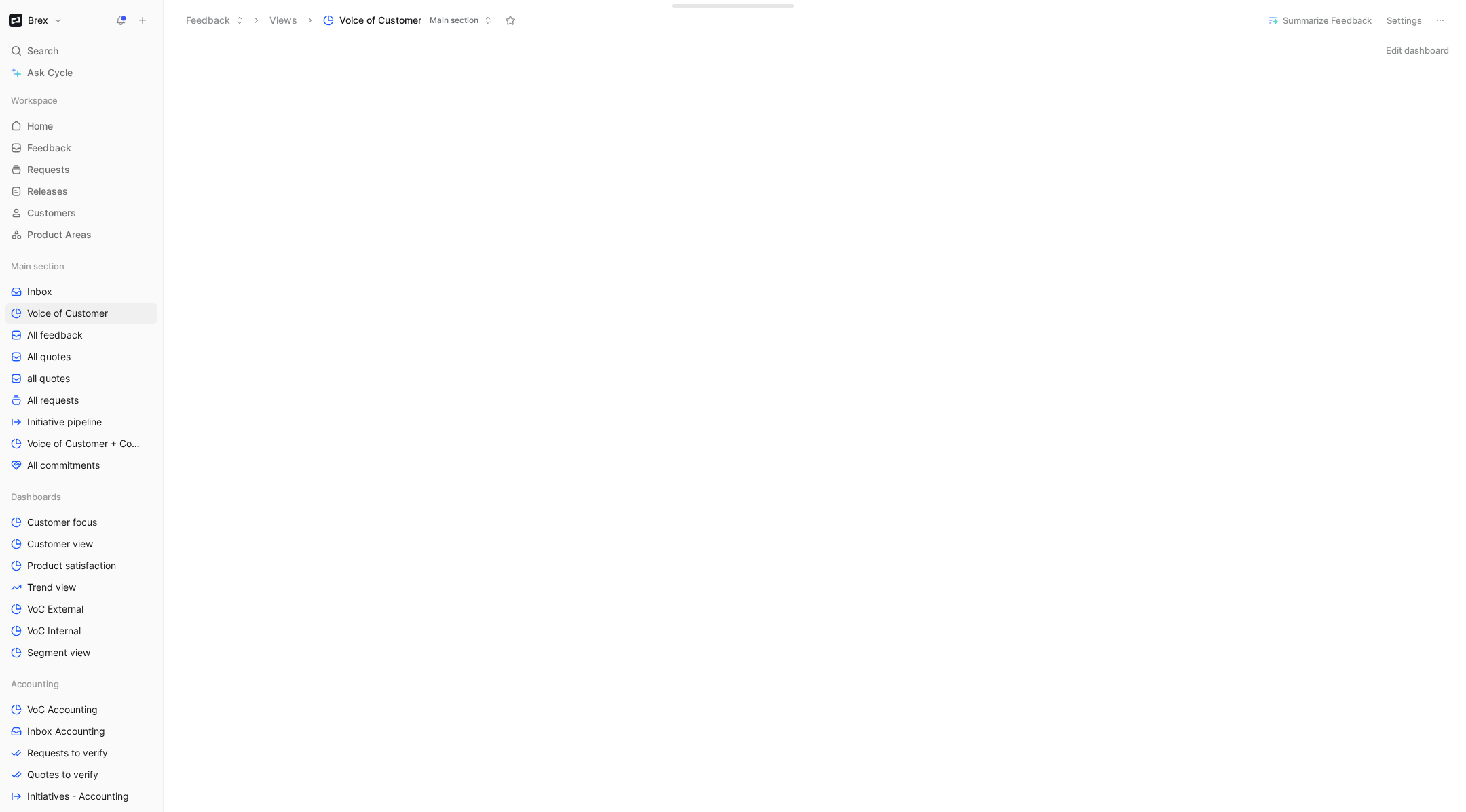
click at [1378, 223] on div "Initializing..." at bounding box center [815, 548] width 1302 height 966
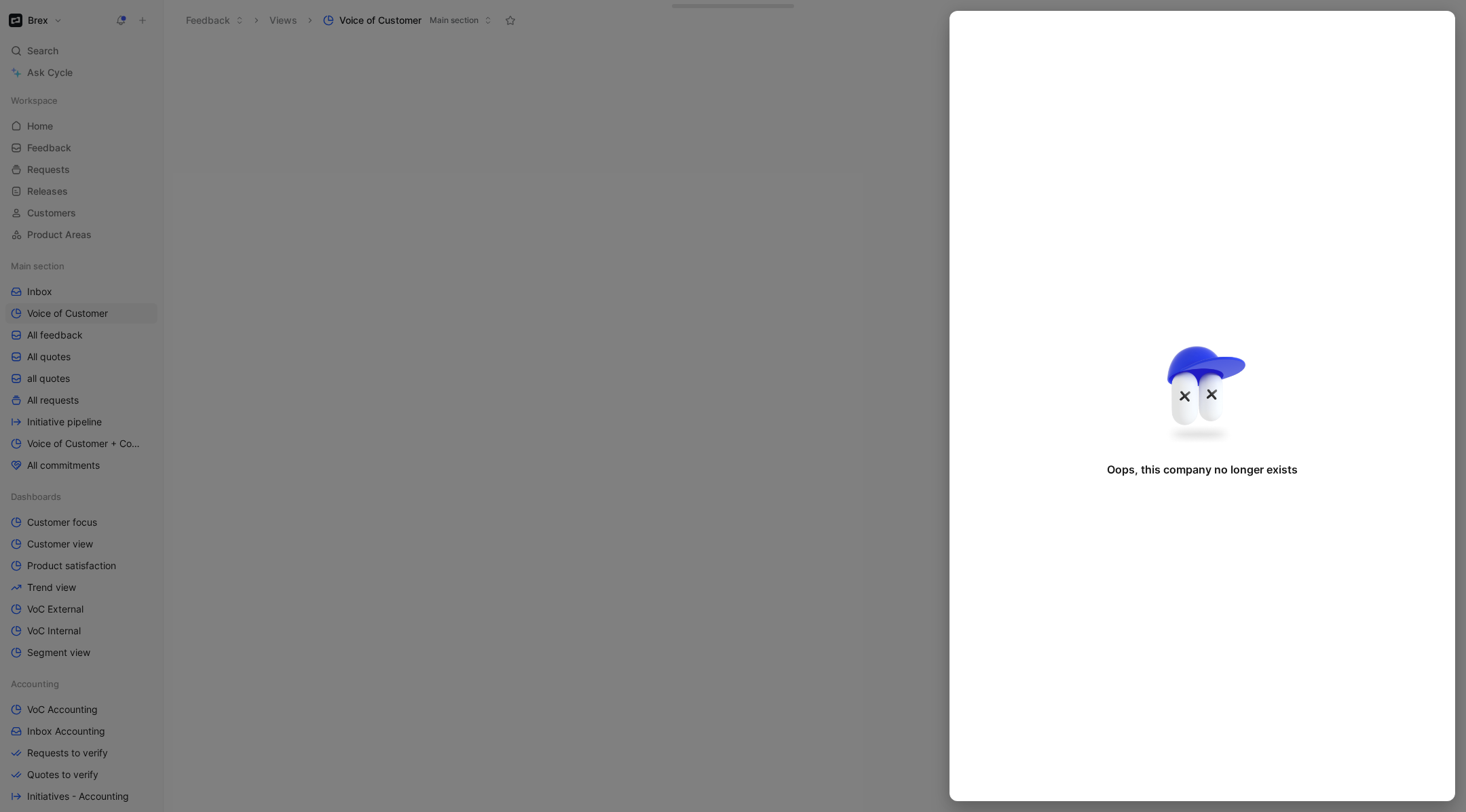
click at [259, 69] on div at bounding box center [733, 406] width 1466 height 812
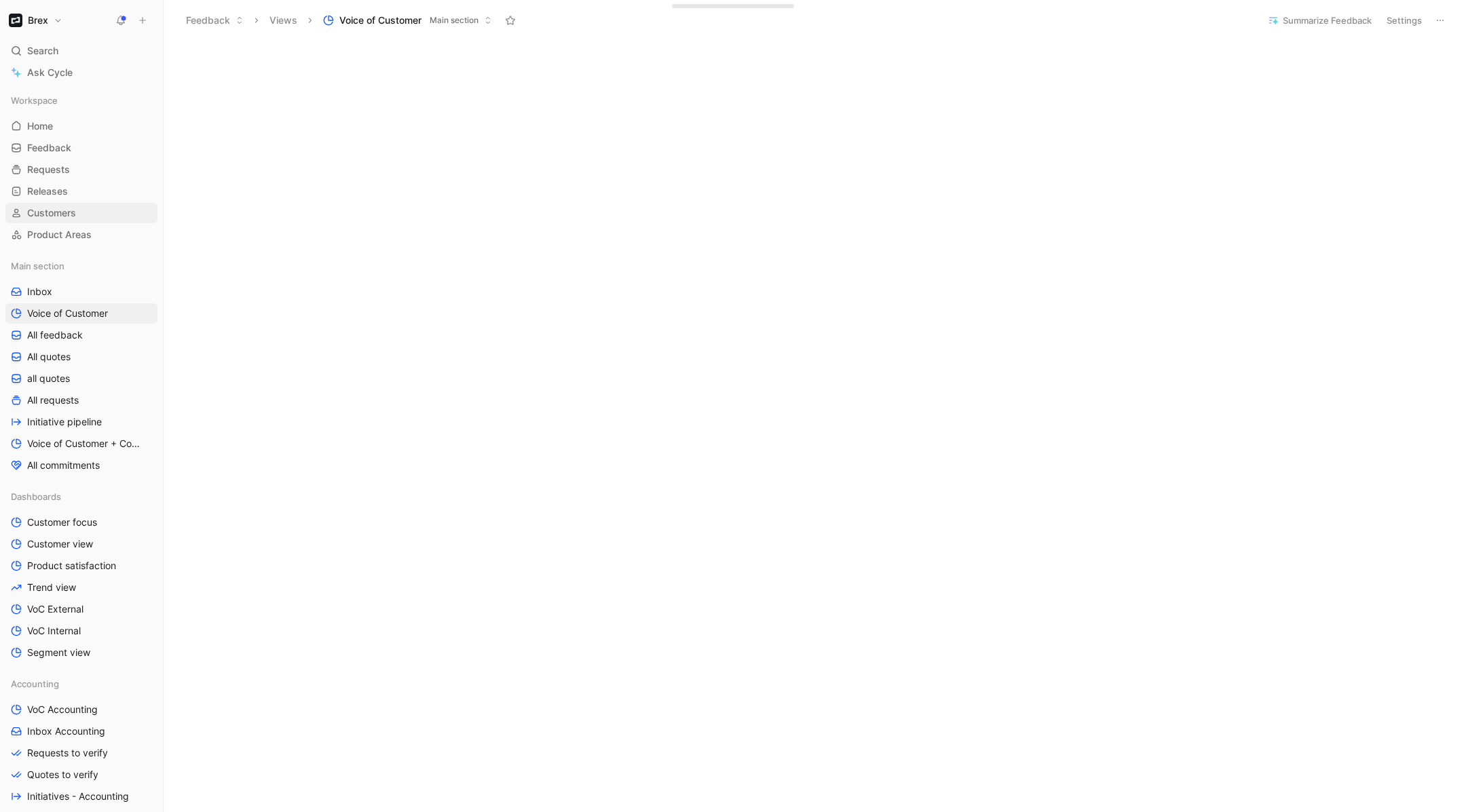
click at [59, 209] on span "Customers" at bounding box center [52, 213] width 49 height 14
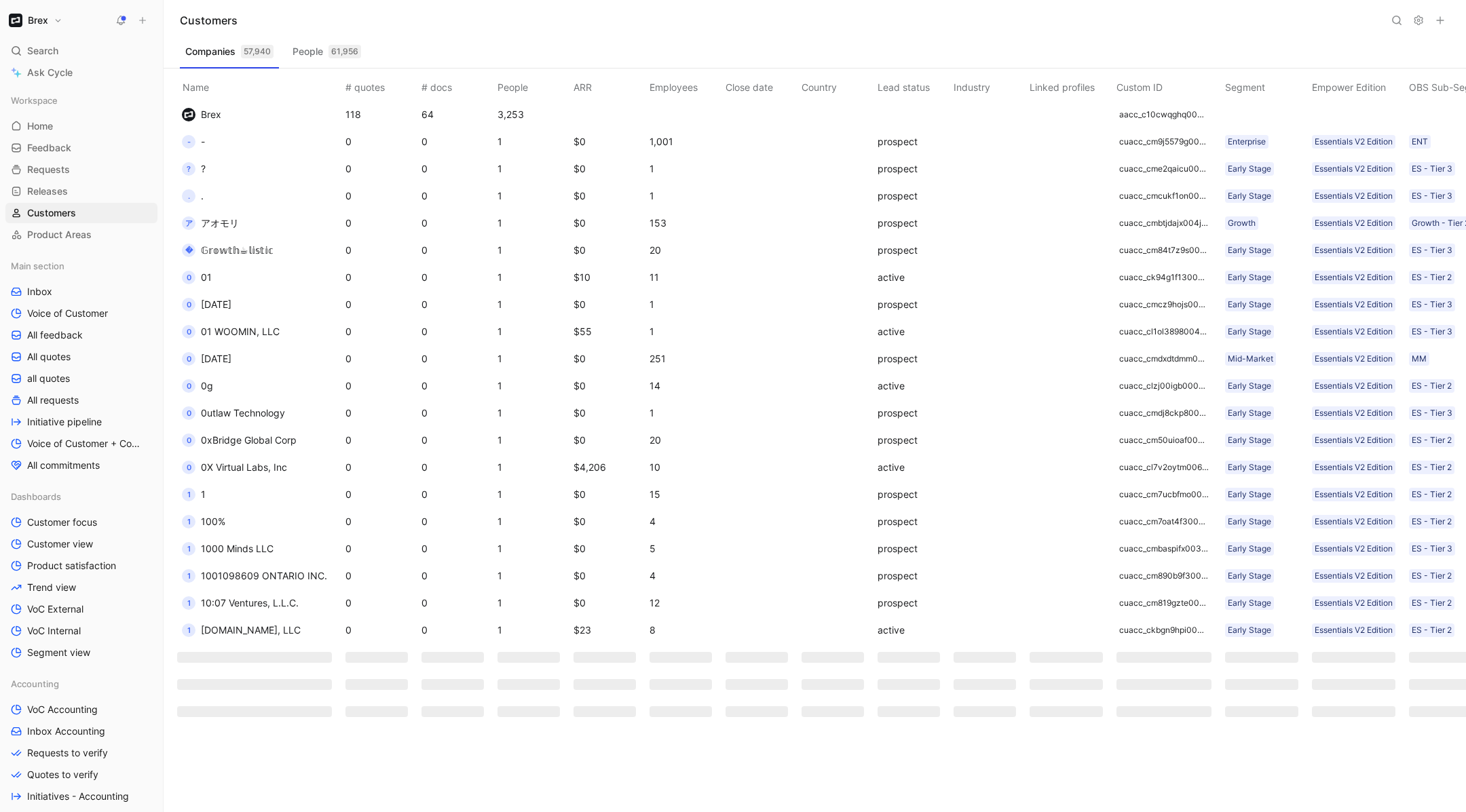
click at [1389, 15] on button at bounding box center [1396, 20] width 19 height 19
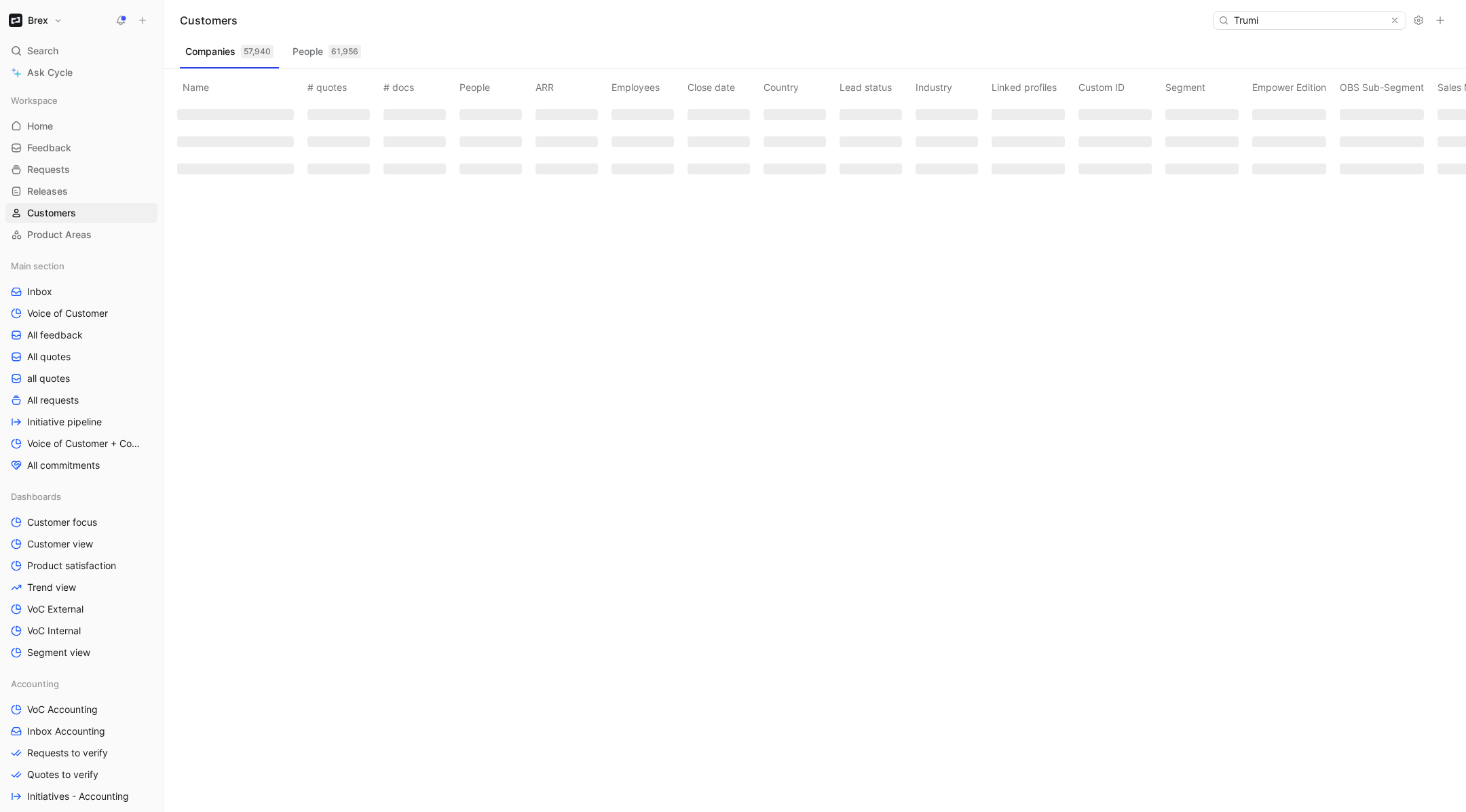
type input "Trumid"
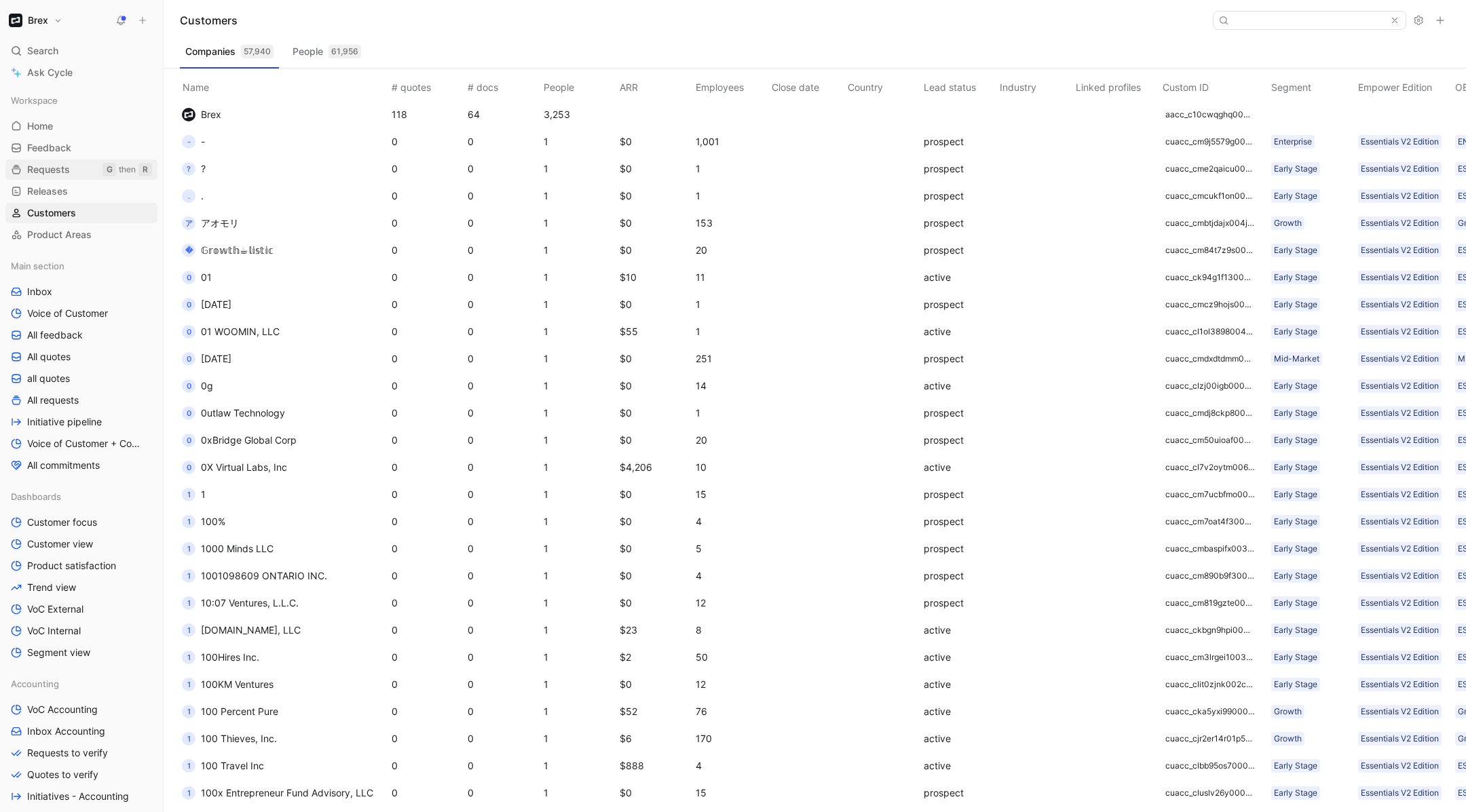
click at [83, 177] on link "Requests G then R" at bounding box center [82, 169] width 152 height 20
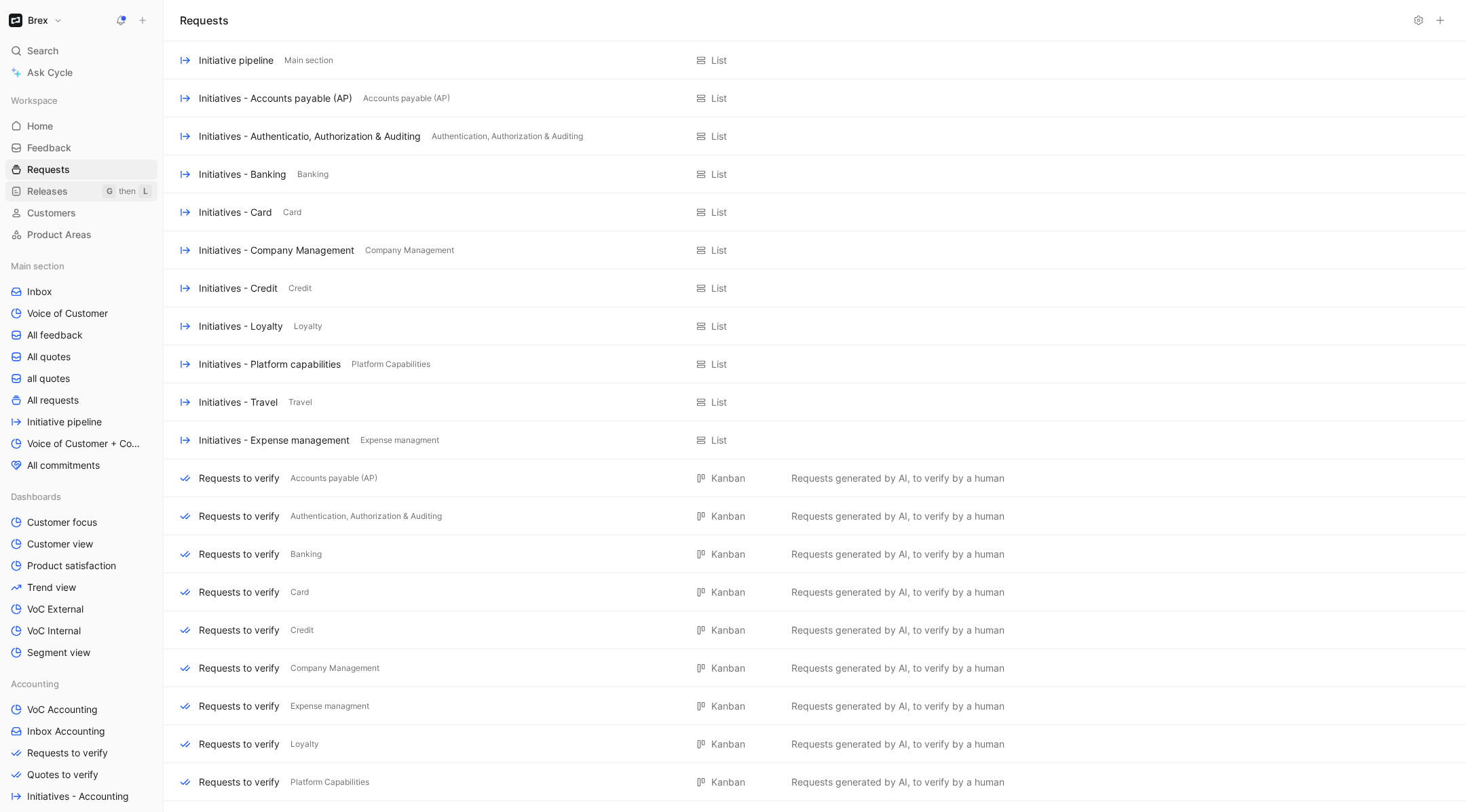
click at [56, 198] on link "Releases G then L" at bounding box center [82, 191] width 152 height 20
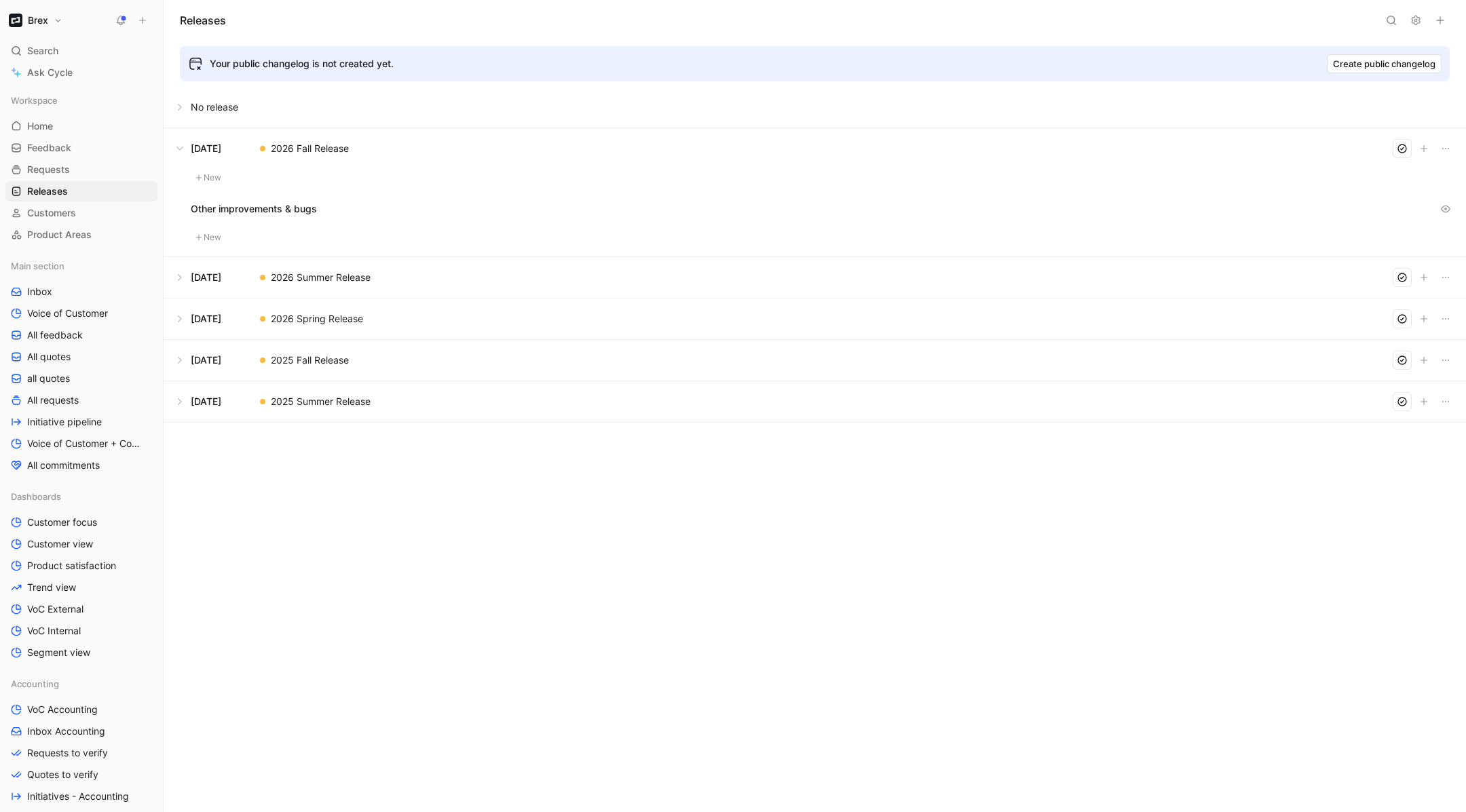
click at [325, 145] on button at bounding box center [814, 148] width 1301 height 41
click at [215, 142] on button at bounding box center [814, 148] width 1301 height 41
click at [64, 169] on span "Requests" at bounding box center [49, 170] width 43 height 14
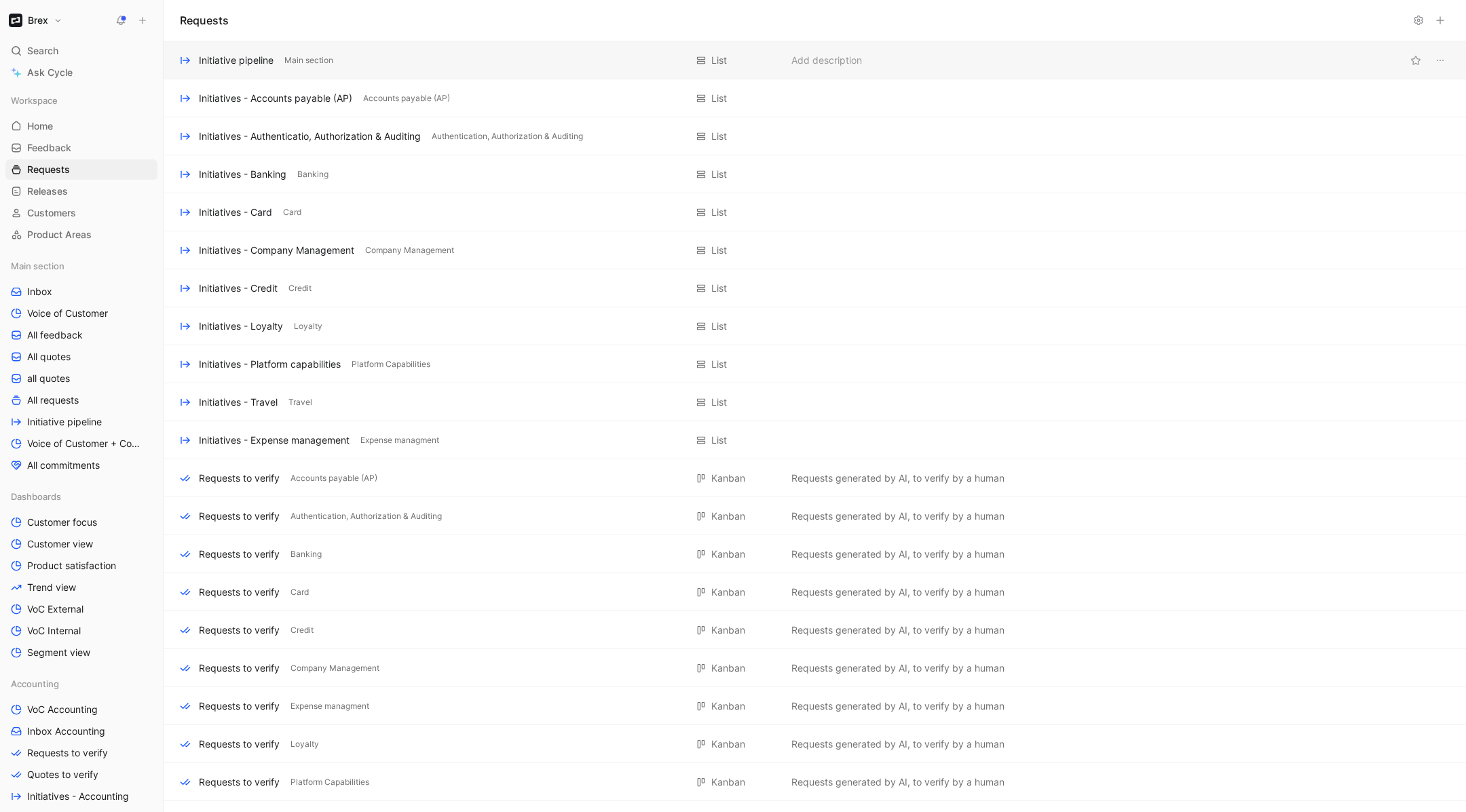
click at [225, 57] on div "Initiative pipeline" at bounding box center [236, 61] width 74 height 17
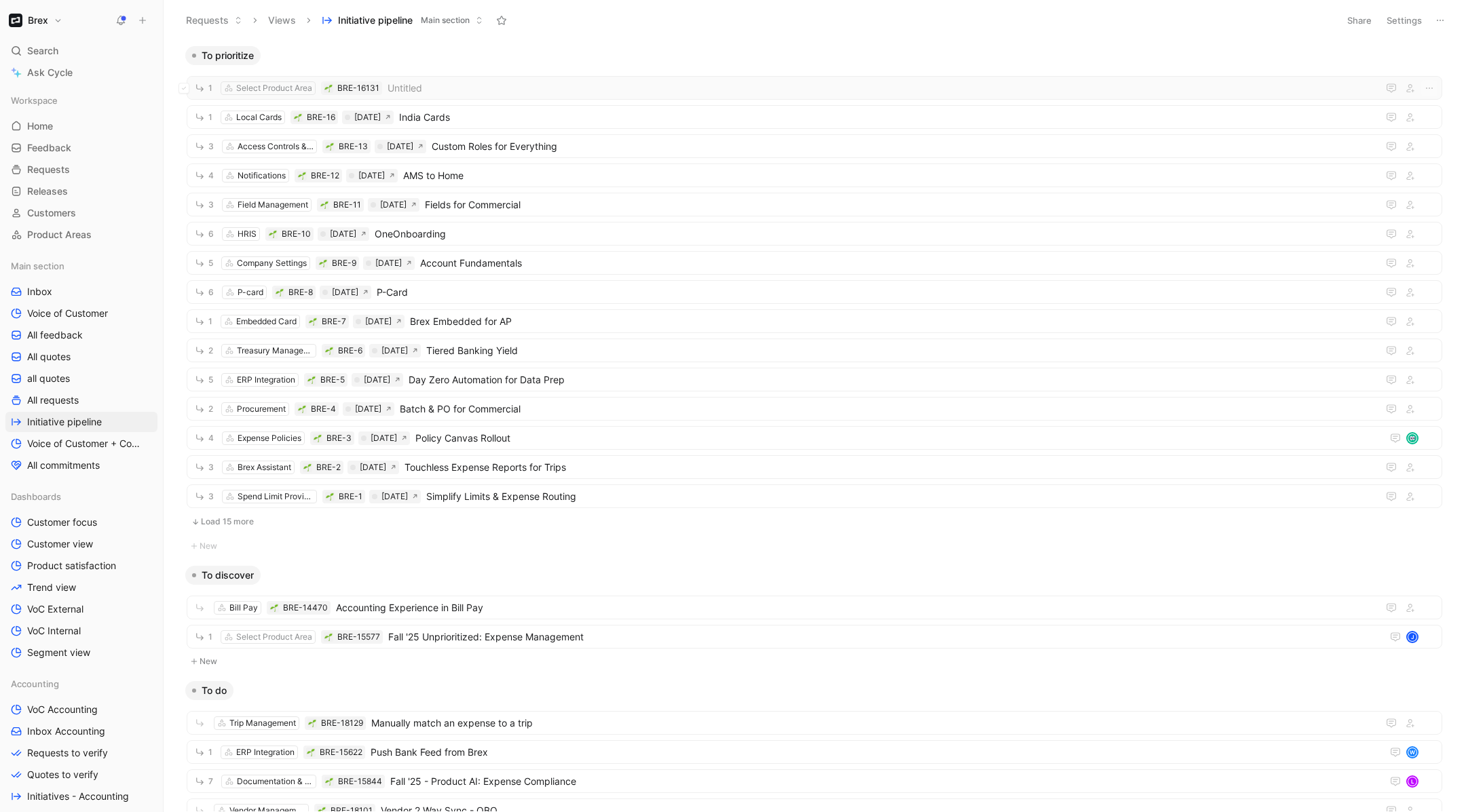
click at [467, 86] on span "Untitled" at bounding box center [879, 88] width 985 height 17
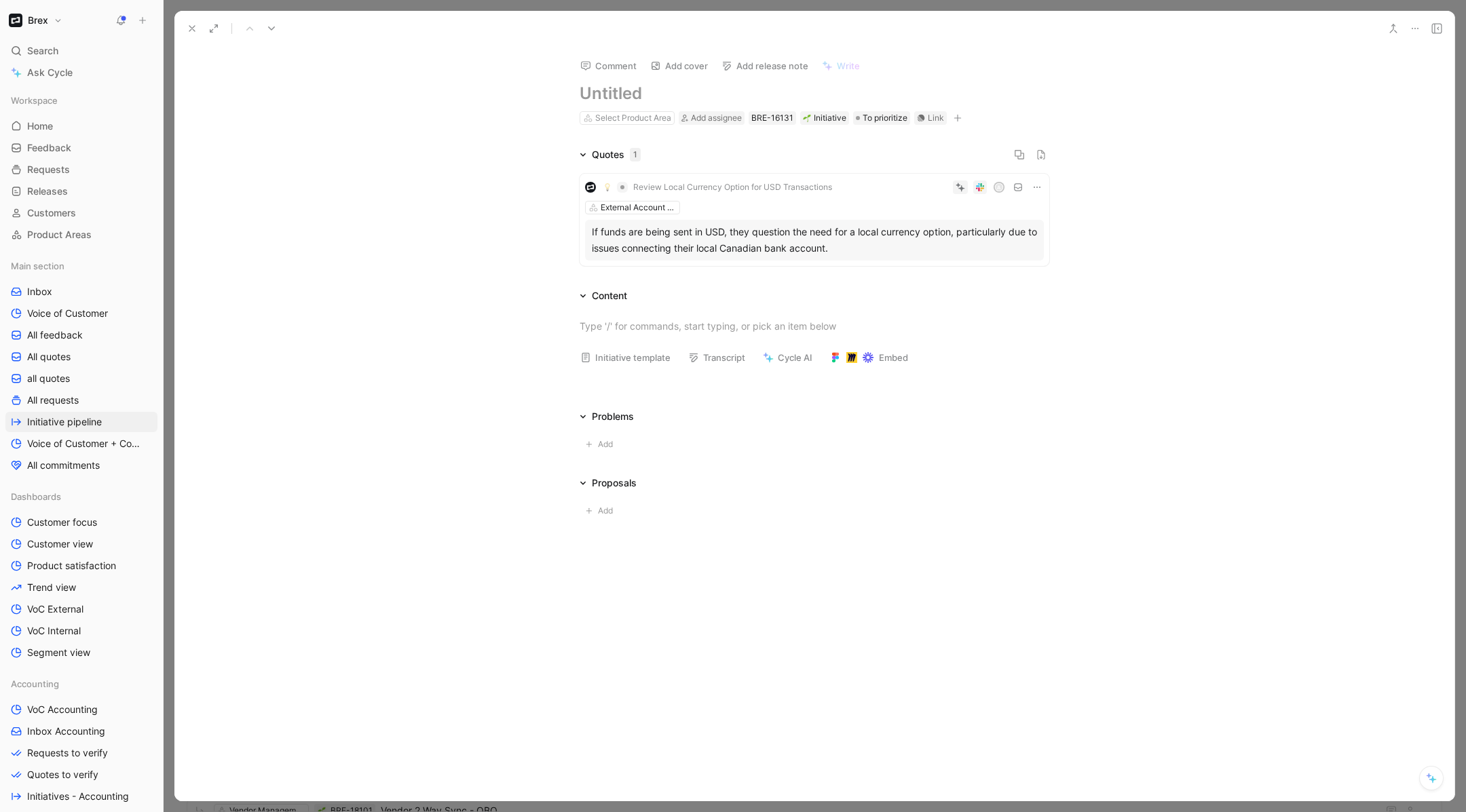
click at [778, 68] on button "Add release note" at bounding box center [764, 65] width 99 height 19
click at [189, 28] on icon at bounding box center [191, 28] width 11 height 11
